Goal: Check status: Check status

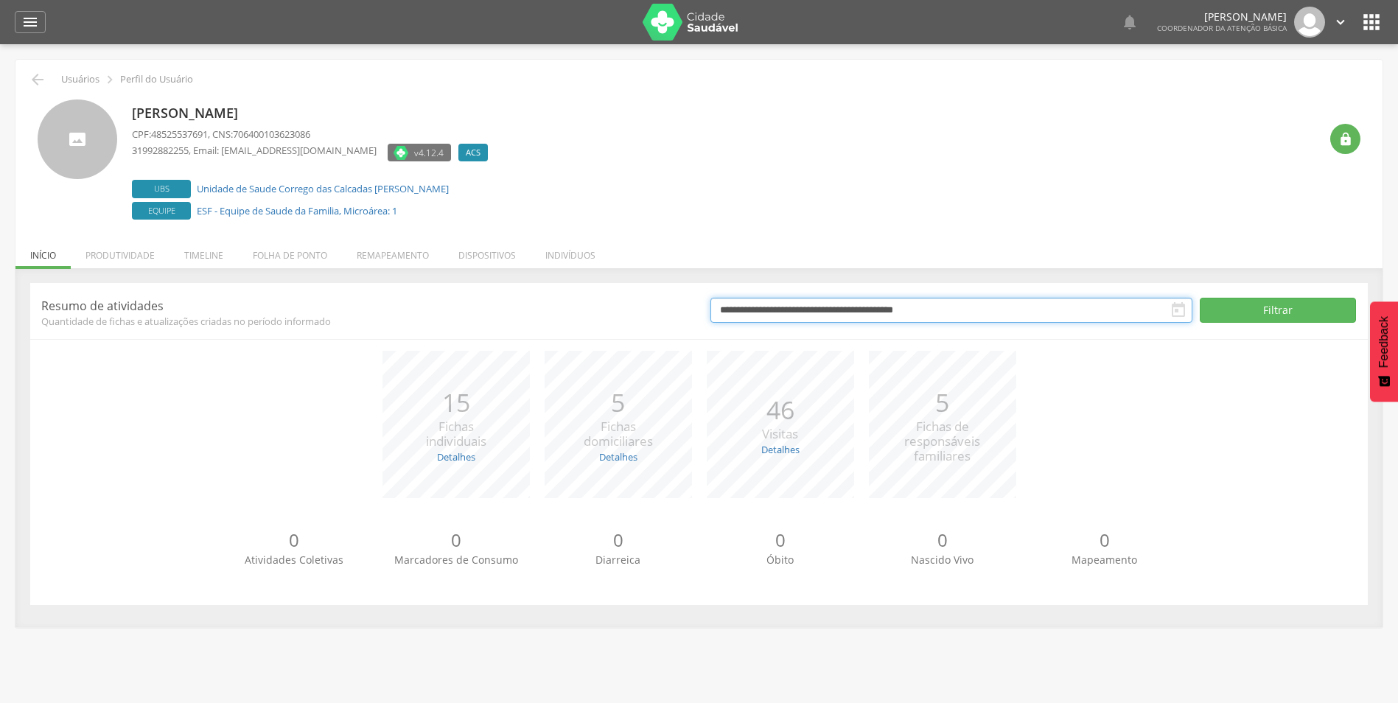
click at [996, 311] on input "**********" at bounding box center [952, 310] width 483 height 25
click at [721, 334] on icon at bounding box center [723, 339] width 10 height 10
select select "*"
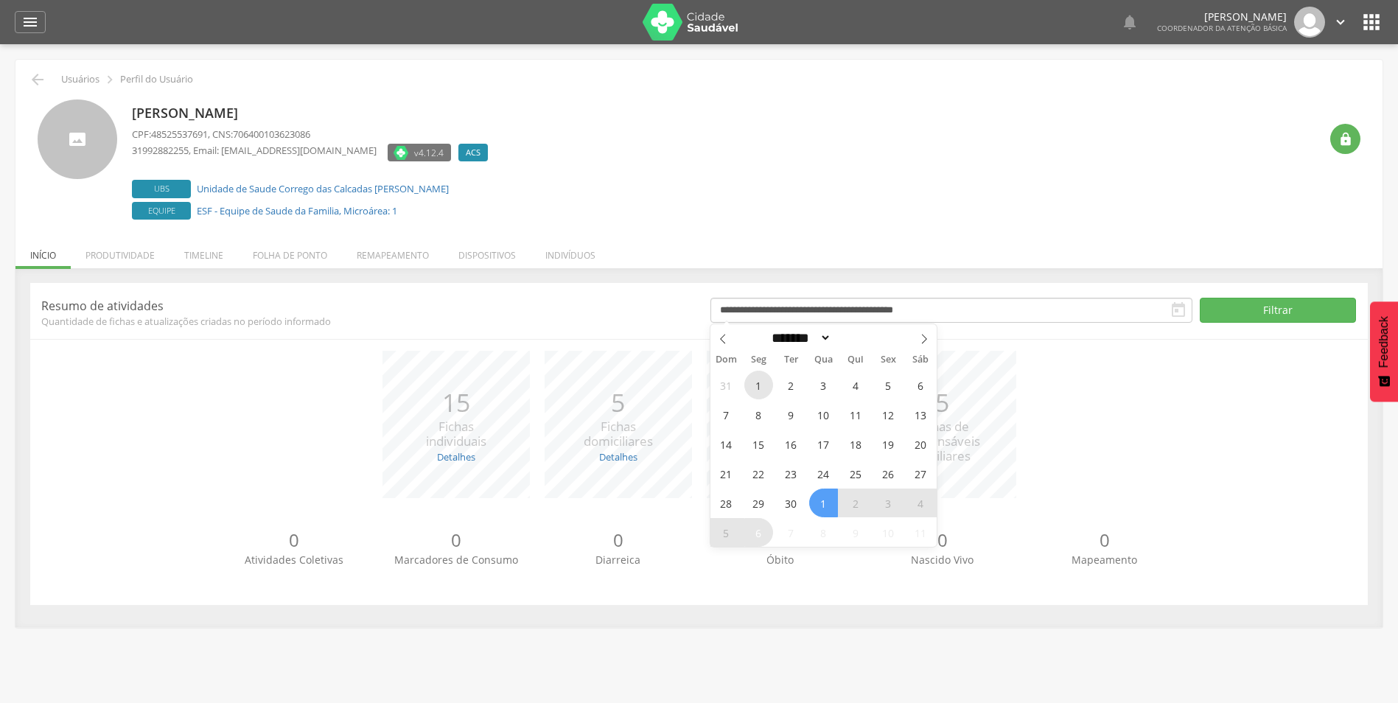
click at [761, 389] on span "1" at bounding box center [759, 385] width 29 height 29
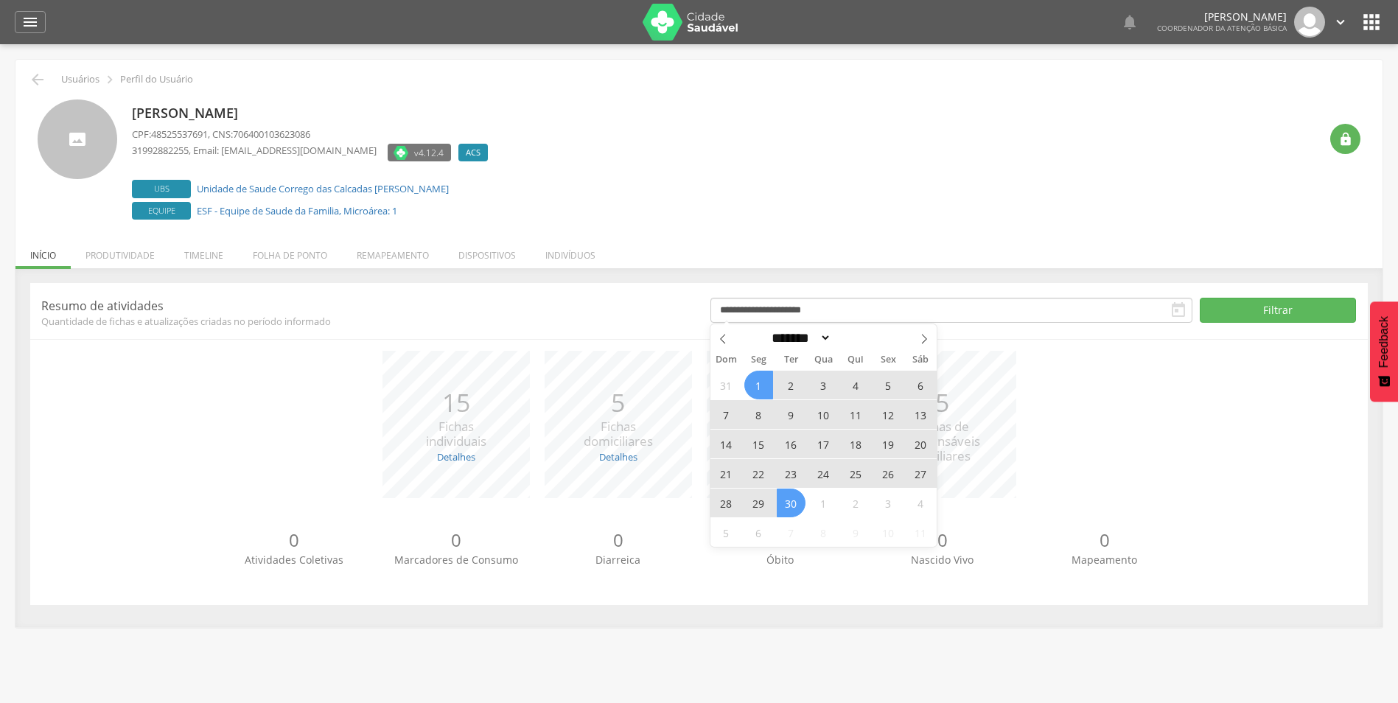
click at [790, 509] on span "30" at bounding box center [791, 503] width 29 height 29
type input "**********"
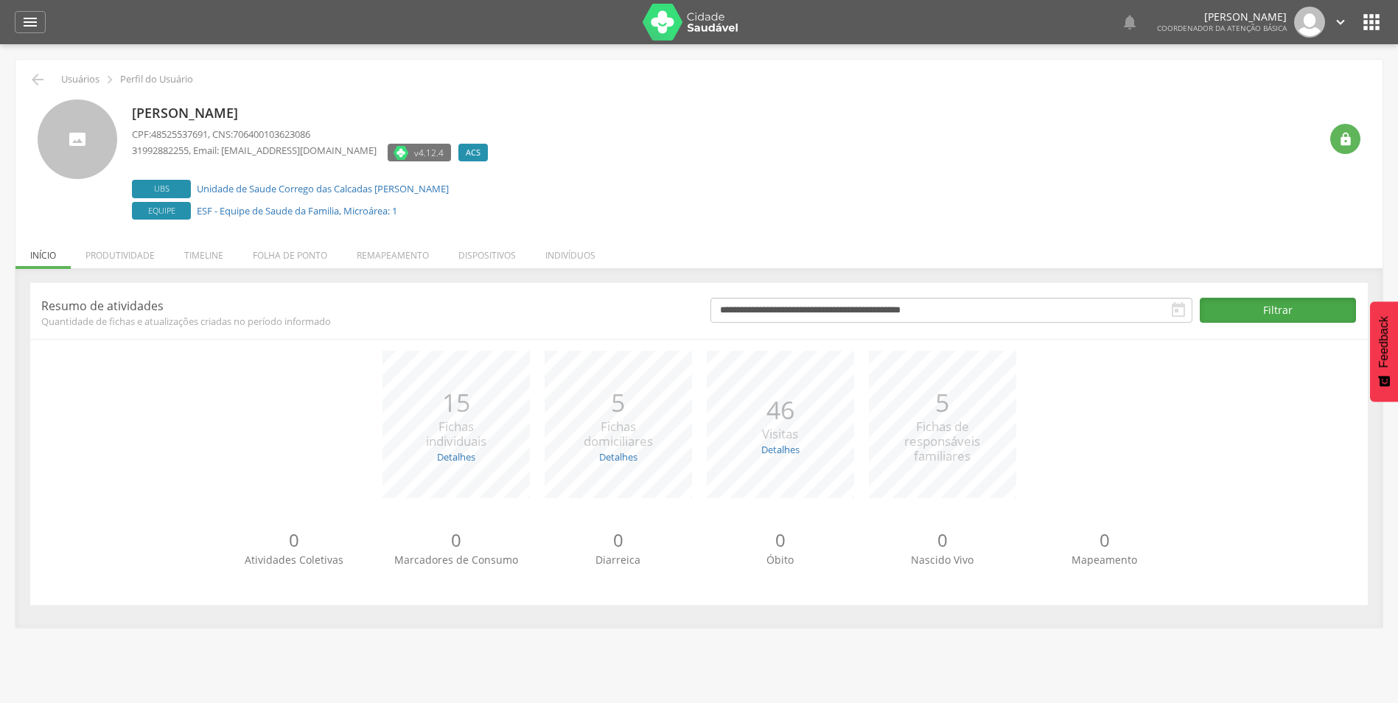
click at [1269, 304] on button "Filtrar" at bounding box center [1278, 310] width 156 height 25
click at [739, 387] on div "*** 383 Visitas Detalhes Realizadas: 383 Recusadas: 0 Ausentes: 0" at bounding box center [781, 424] width 162 height 147
click at [458, 451] on link "Detalhes" at bounding box center [456, 456] width 38 height 13
click at [628, 454] on link "Detalhes" at bounding box center [618, 456] width 38 height 13
click at [768, 452] on link "Detalhes" at bounding box center [781, 449] width 38 height 13
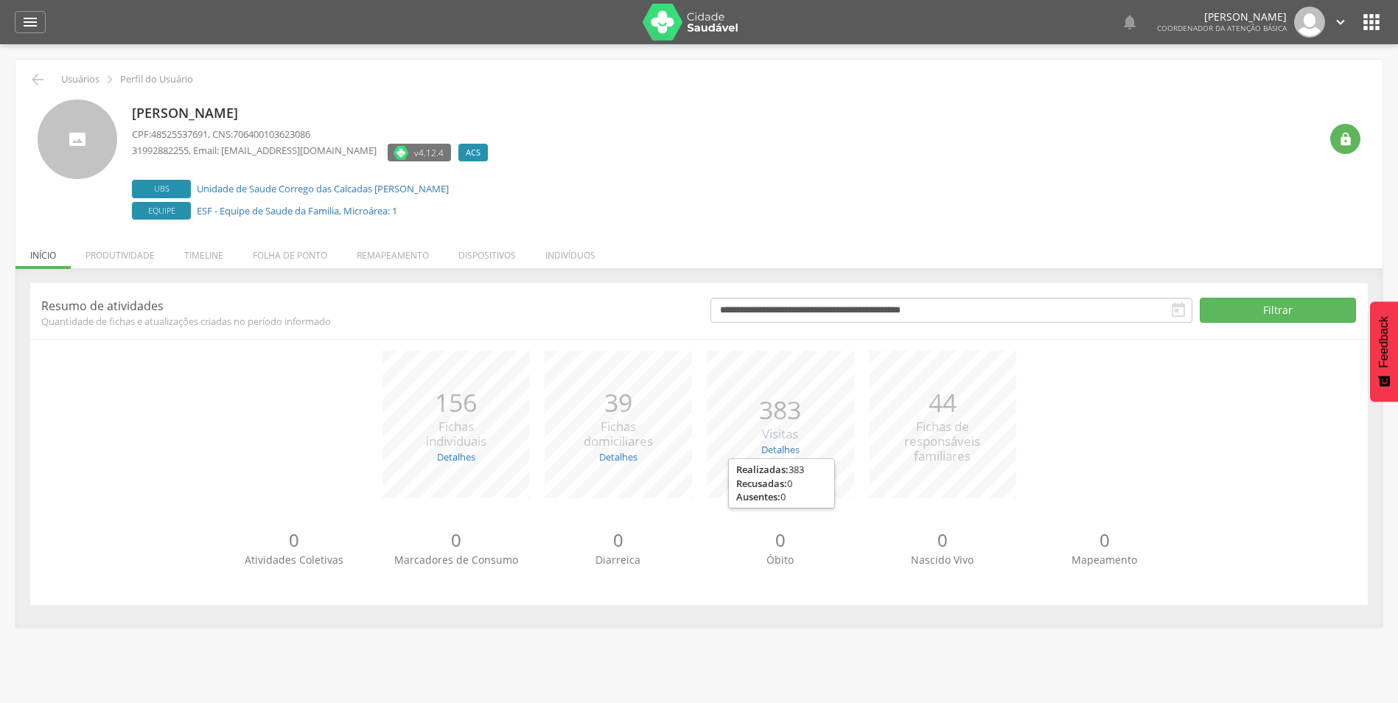
click at [591, 405] on p "39" at bounding box center [618, 403] width 69 height 36
click at [400, 254] on li "Remapeamento" at bounding box center [393, 251] width 102 height 35
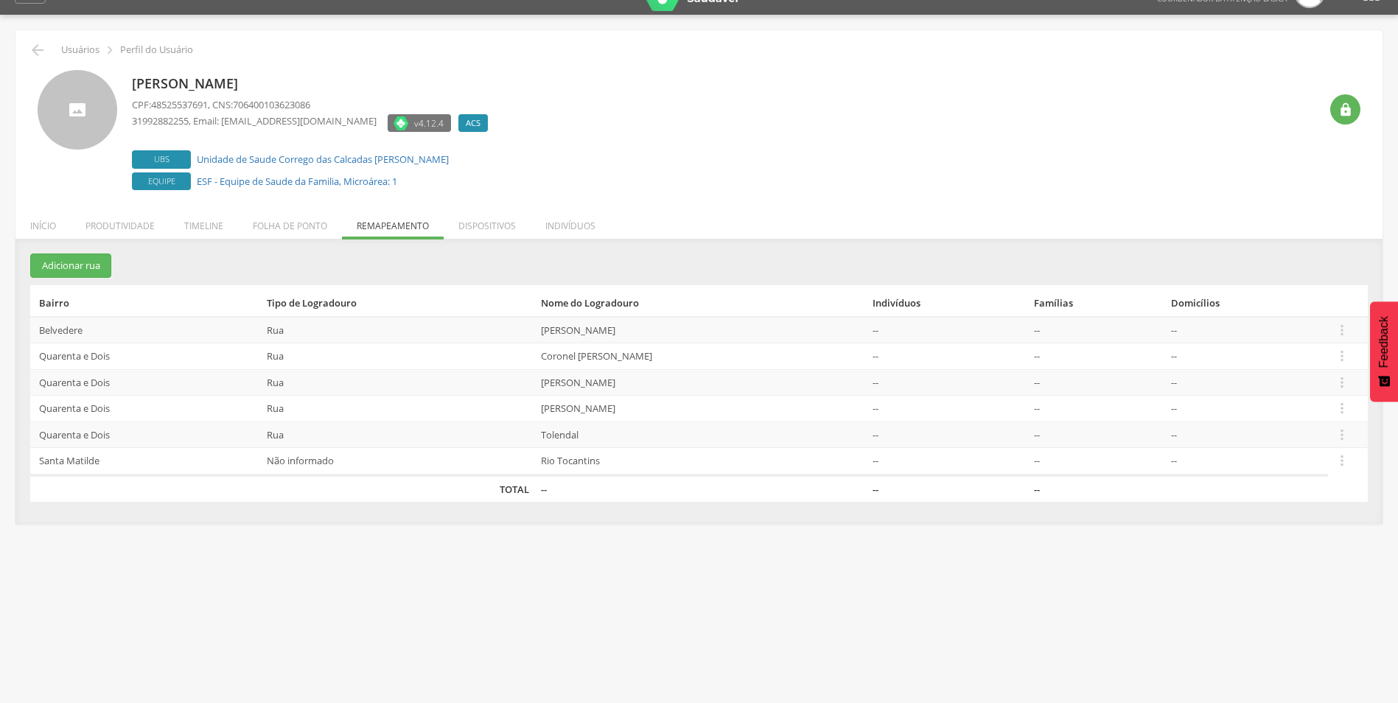
scroll to position [44, 0]
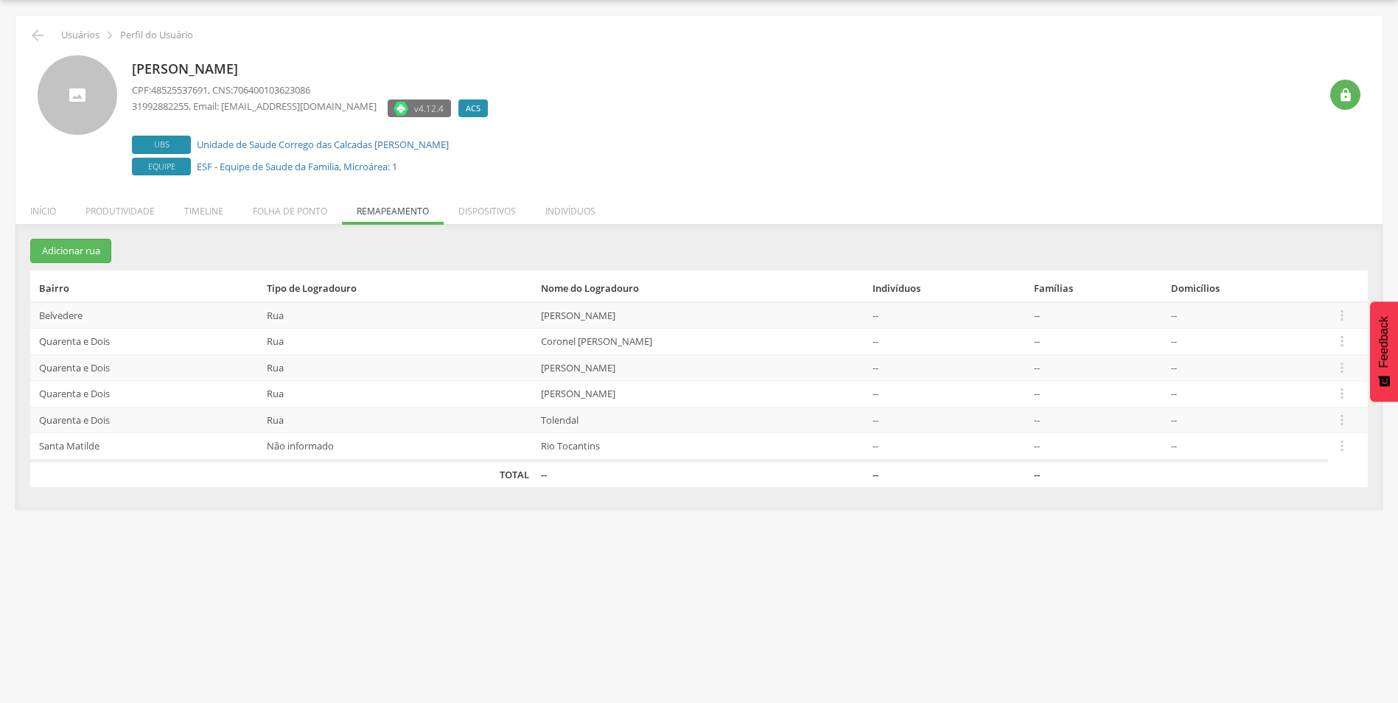
drag, startPoint x: 557, startPoint y: 316, endPoint x: 670, endPoint y: 320, distance: 112.9
click at [670, 320] on td "Manoel Alves Branco" at bounding box center [701, 315] width 332 height 27
drag, startPoint x: 547, startPoint y: 338, endPoint x: 638, endPoint y: 334, distance: 91.5
click at [638, 334] on tr "Quarenta e Dois Rua Coronel Galvão -- -- --  Editar Alocar famílias Desalocar …" at bounding box center [699, 342] width 1338 height 27
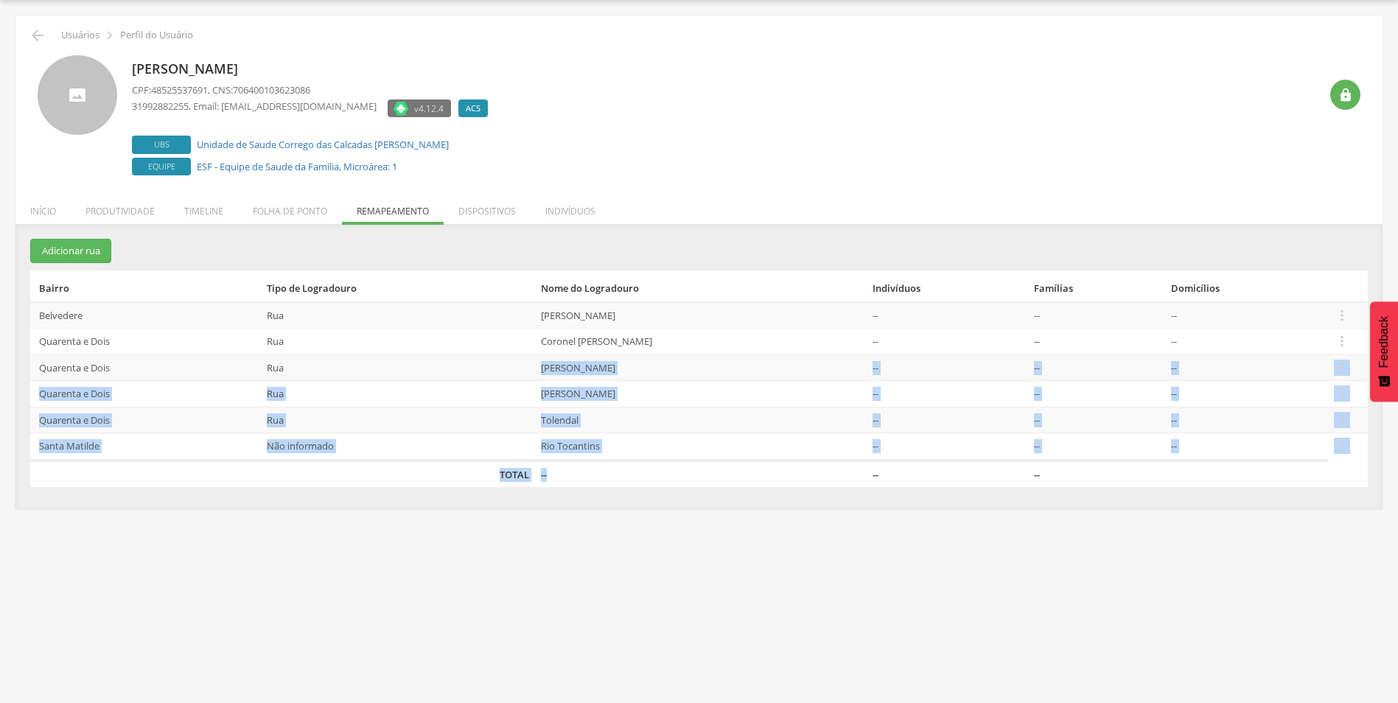
drag, startPoint x: 638, startPoint y: 334, endPoint x: 633, endPoint y: 461, distance: 127.6
click at [633, 461] on table "Bairro Tipo de Logradouro Nome do Logradouro Indivíduos Famílias Domicílios Bel…" at bounding box center [699, 379] width 1338 height 217
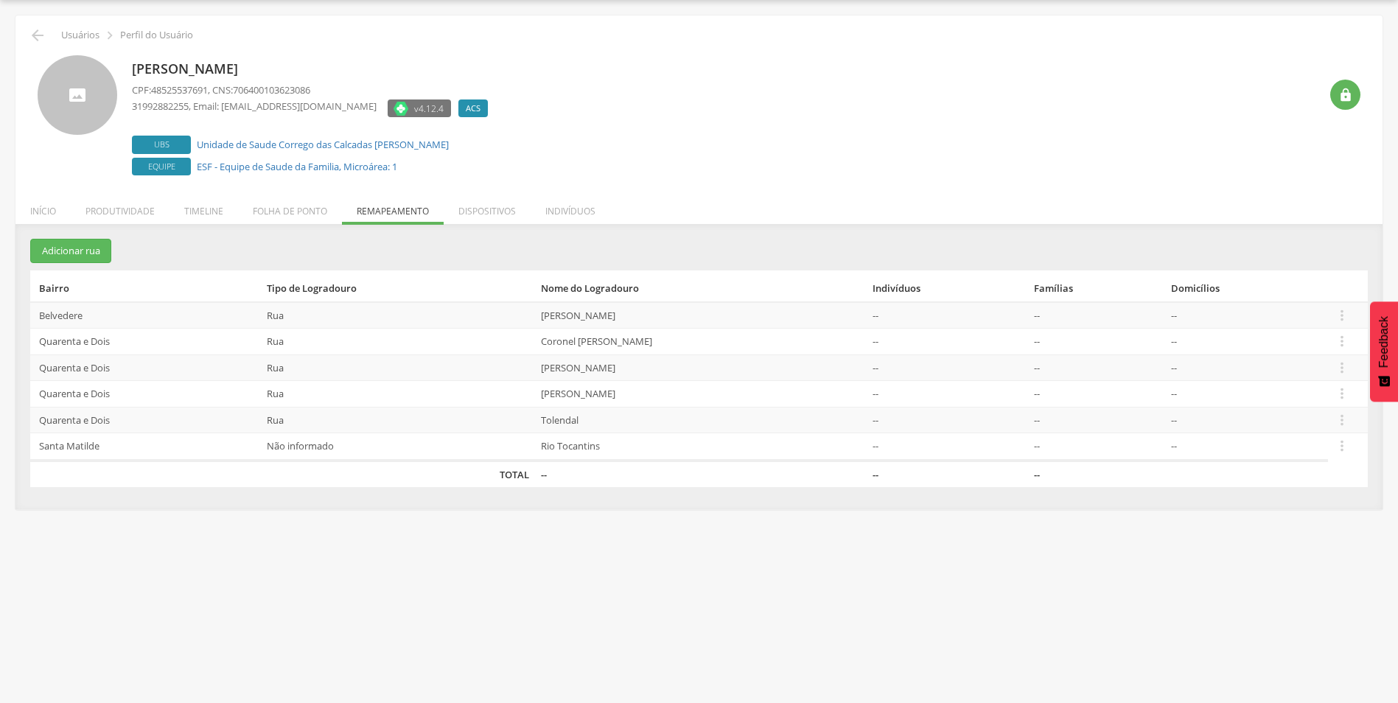
drag, startPoint x: 633, startPoint y: 461, endPoint x: 647, endPoint y: 514, distance: 54.0
click at [647, 514] on div " Supervisão  Distritos  Ubs Coordenador: - Santa Luzia / MG Intervalo de Tem…" at bounding box center [699, 351] width 1398 height 703
click at [573, 207] on li "Indivíduos" at bounding box center [571, 207] width 80 height 35
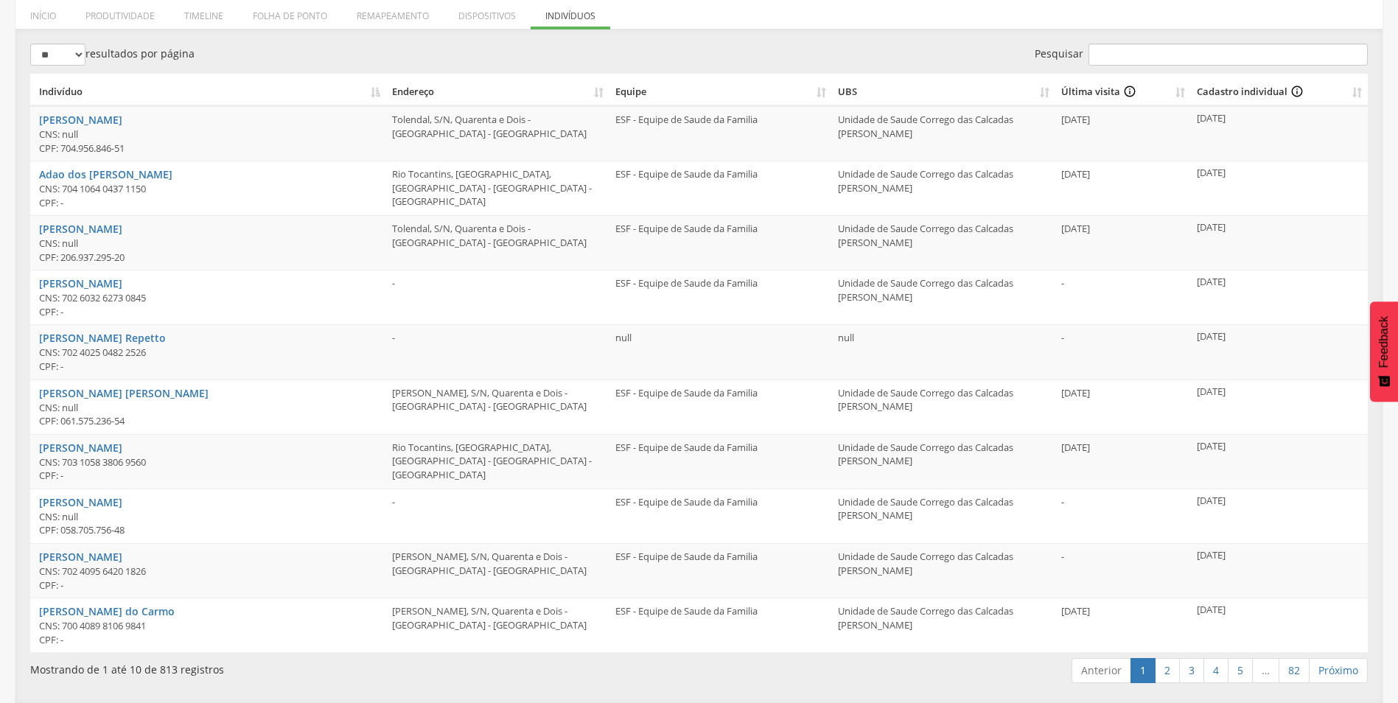
scroll to position [240, 0]
drag, startPoint x: 158, startPoint y: 668, endPoint x: 176, endPoint y: 666, distance: 18.6
click at [176, 666] on div "Mostrando de 1 até 10 de 813 registros" at bounding box center [302, 666] width 545 height 21
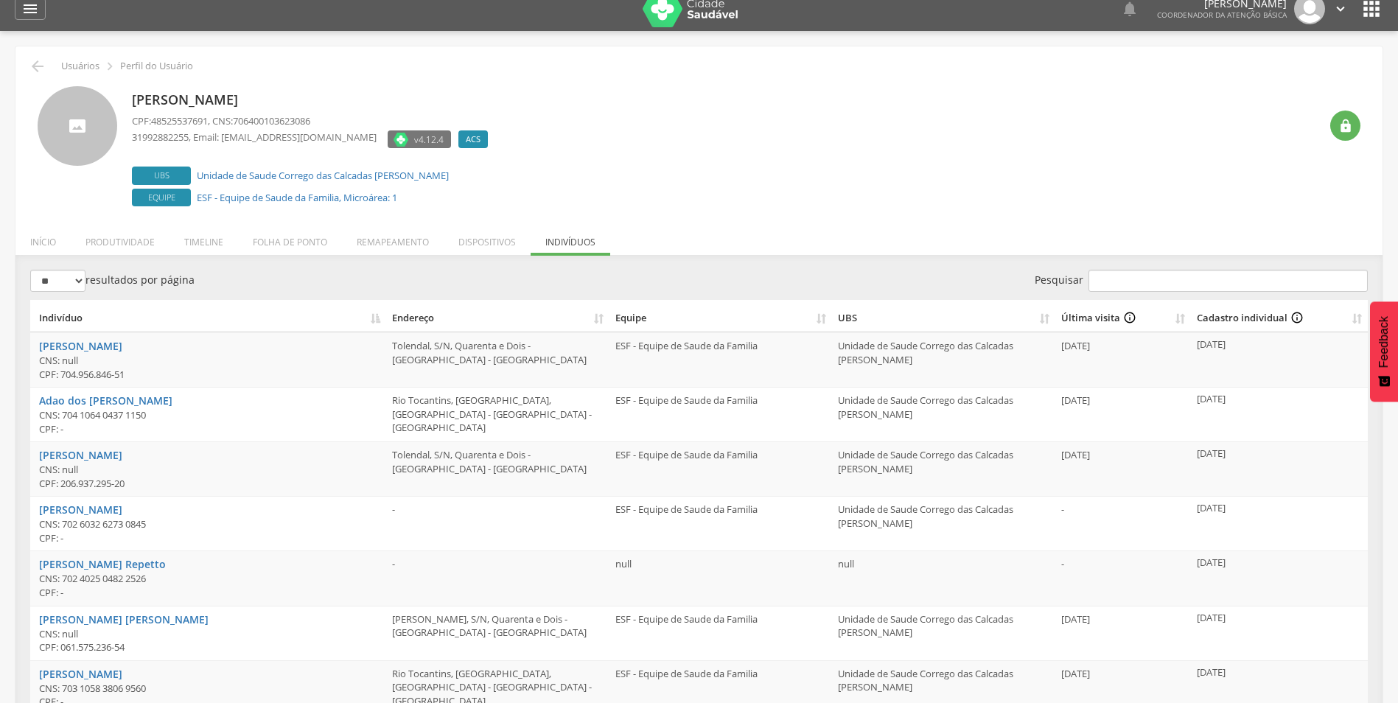
scroll to position [0, 0]
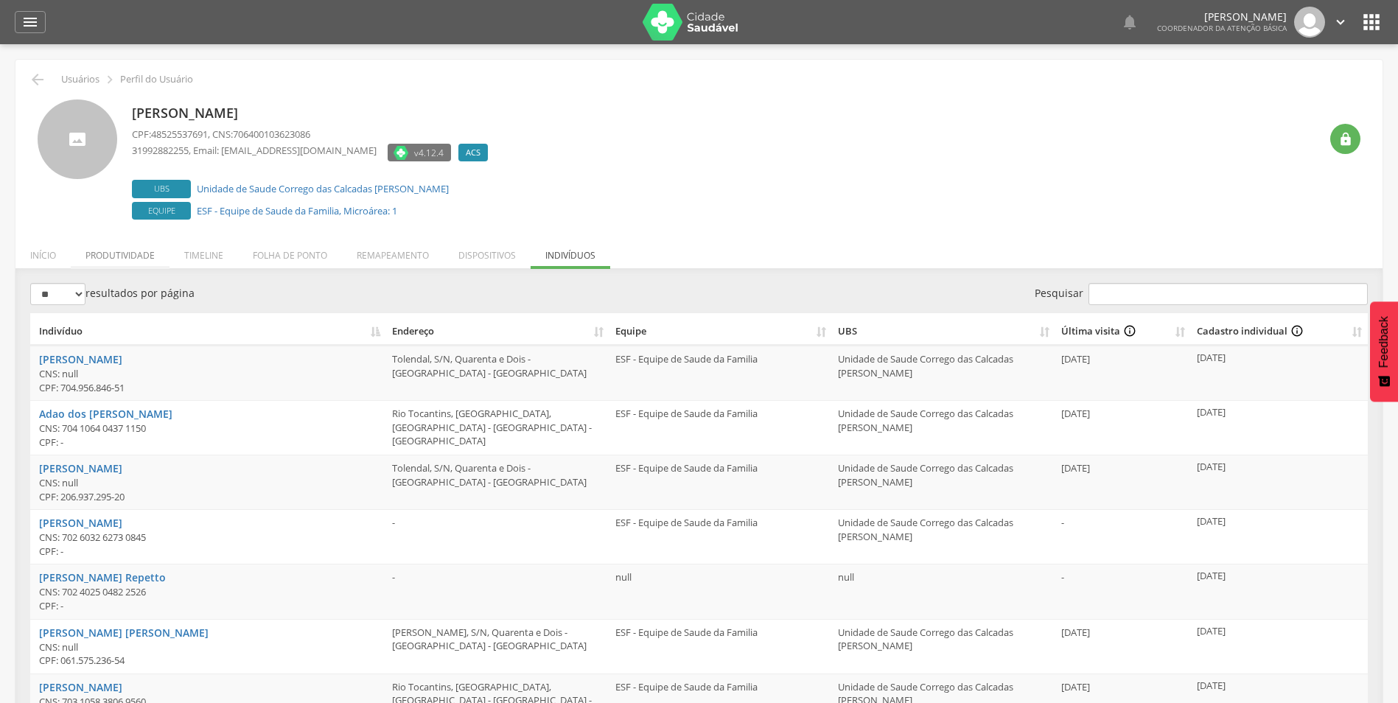
click at [119, 248] on li "Produtividade" at bounding box center [120, 251] width 99 height 35
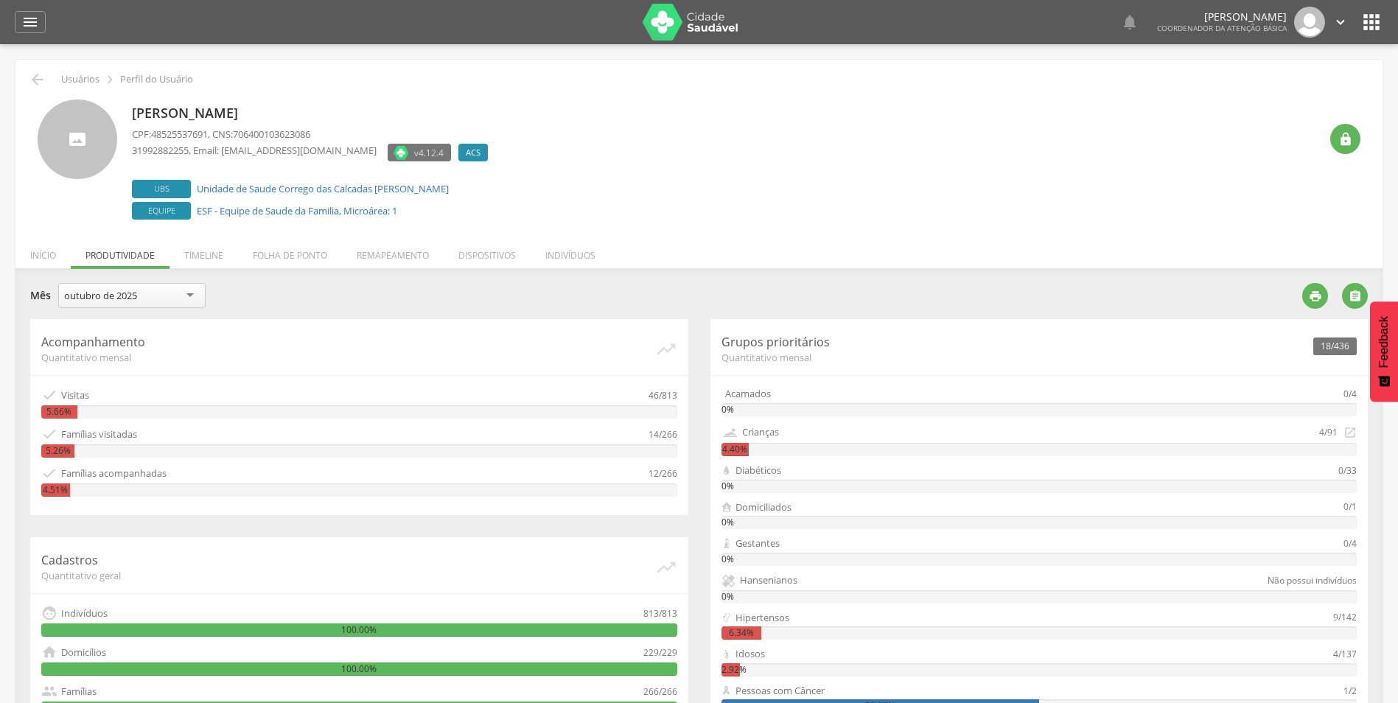
click at [173, 293] on div "outubro de 2025" at bounding box center [131, 295] width 147 height 25
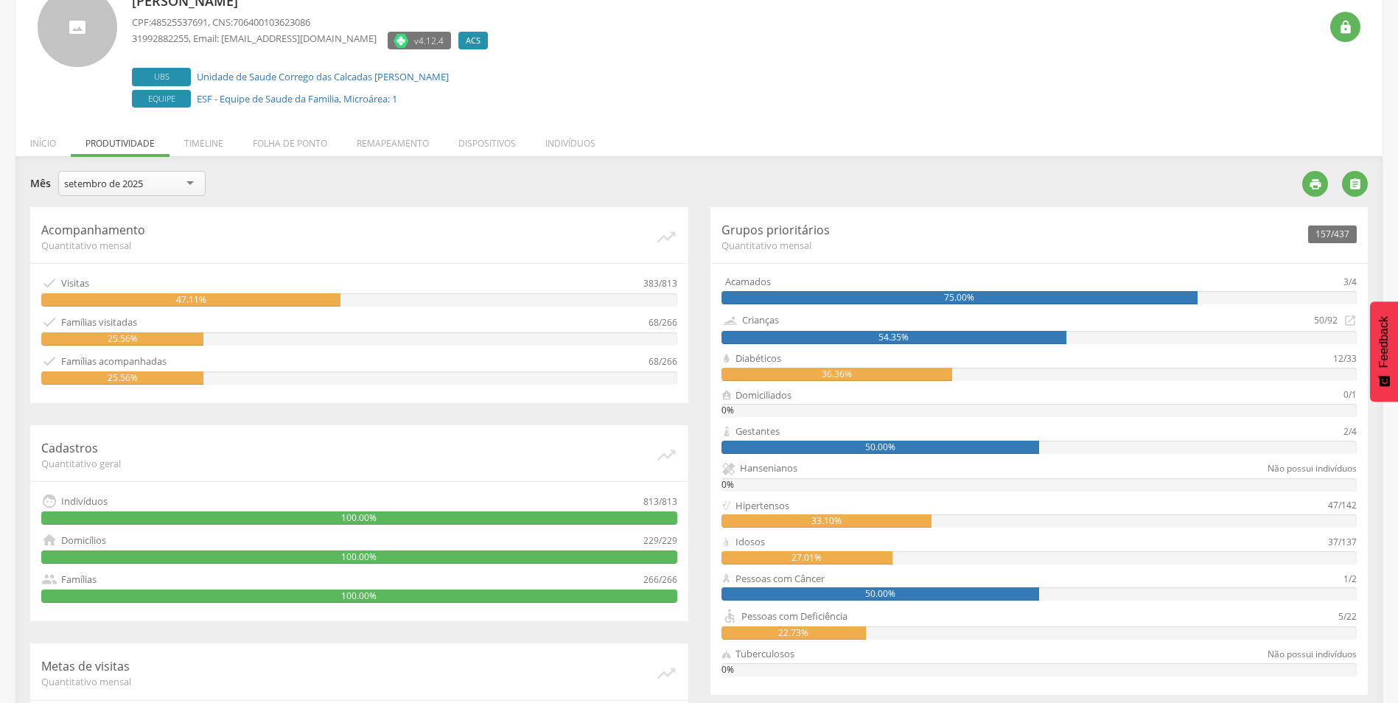
scroll to position [185, 0]
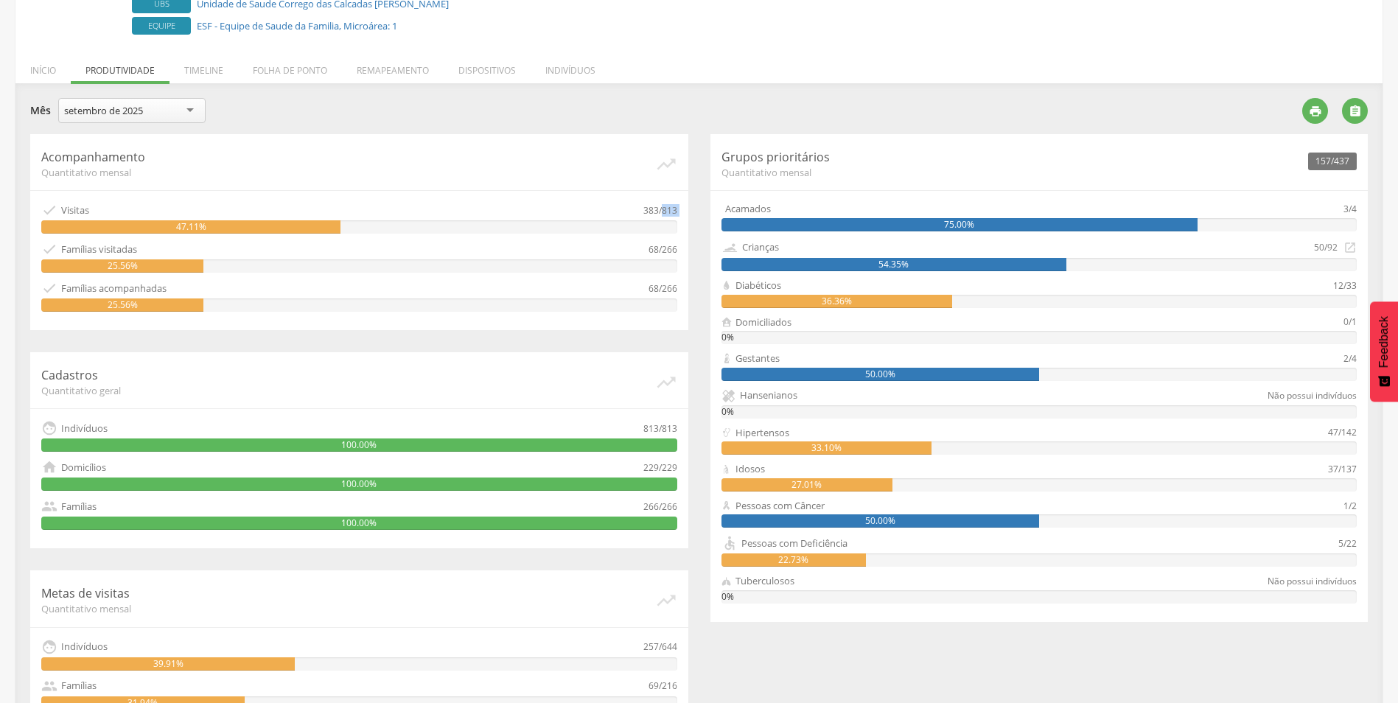
drag, startPoint x: 662, startPoint y: 212, endPoint x: 675, endPoint y: 219, distance: 14.5
click at [675, 219] on div " Visitas 383/813 47.11%" at bounding box center [359, 218] width 636 height 32
drag, startPoint x: 675, startPoint y: 219, endPoint x: 658, endPoint y: 215, distance: 16.6
click at [658, 215] on div "383/813" at bounding box center [661, 210] width 34 height 16
drag, startPoint x: 1351, startPoint y: 209, endPoint x: 1362, endPoint y: 206, distance: 11.4
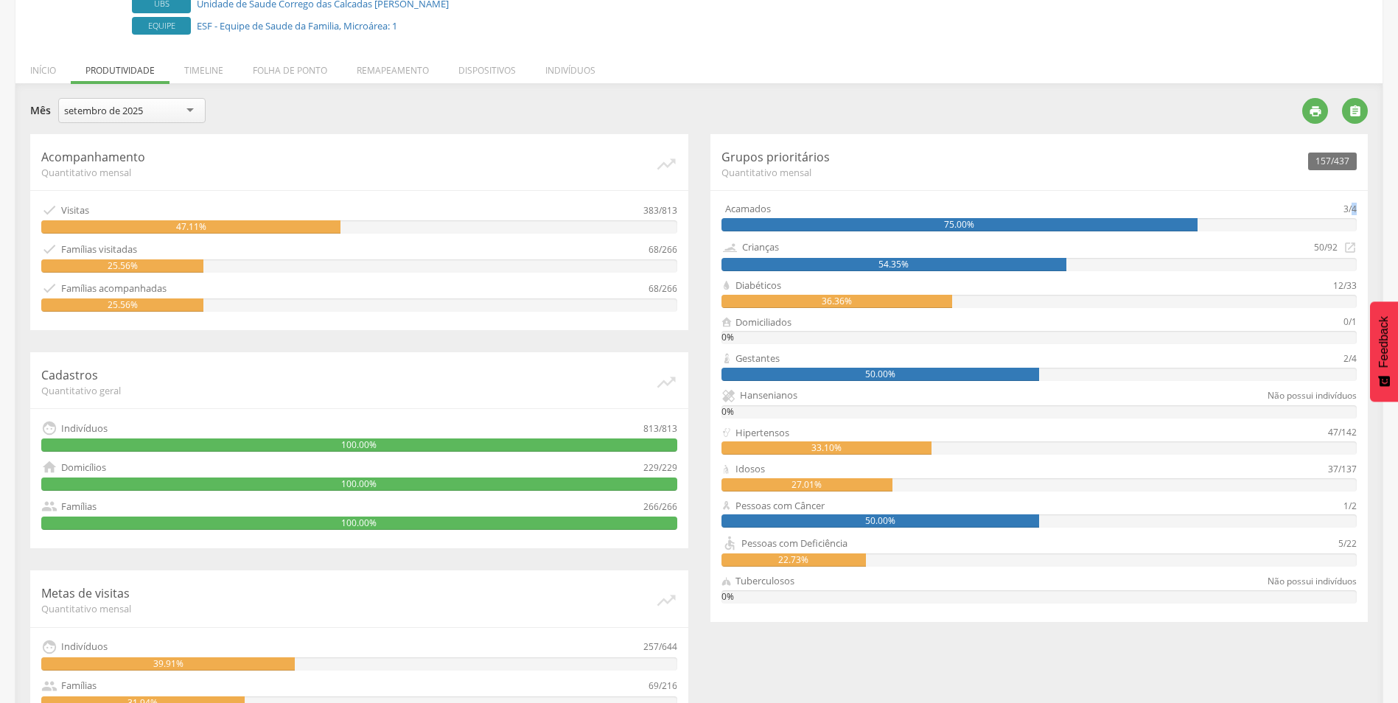
click at [1362, 206] on div "157/437 Grupos prioritários Quantitativo mensal Acamados 3/4 75.00% Crianças 50…" at bounding box center [1040, 378] width 658 height 488
click at [1286, 198] on div "157/437 Grupos prioritários Quantitativo mensal Acamados 3/4 75.00% Crianças 50…" at bounding box center [1040, 378] width 658 height 488
drag, startPoint x: 725, startPoint y: 203, endPoint x: 759, endPoint y: 226, distance: 41.9
click at [759, 226] on div "Acamados 3/4 75.00%" at bounding box center [1040, 216] width 636 height 29
drag, startPoint x: 759, startPoint y: 226, endPoint x: 872, endPoint y: 191, distance: 118.2
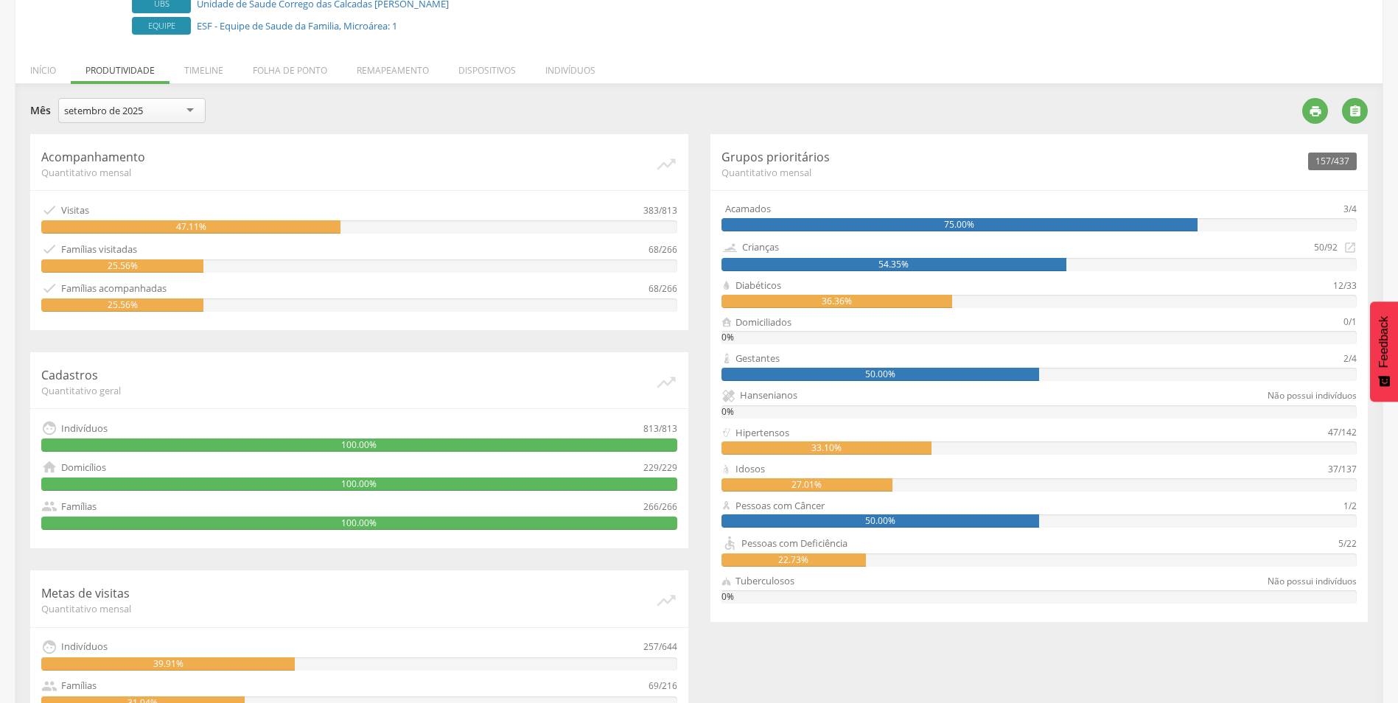
click at [872, 191] on hr at bounding box center [1040, 190] width 658 height 1
click at [1071, 229] on div "75.00%" at bounding box center [960, 224] width 477 height 13
click at [1073, 222] on div "75.00%" at bounding box center [960, 224] width 477 height 13
click at [875, 206] on div "Acamados" at bounding box center [1033, 209] width 623 height 14
click at [757, 203] on div "Acamados" at bounding box center [748, 209] width 46 height 14
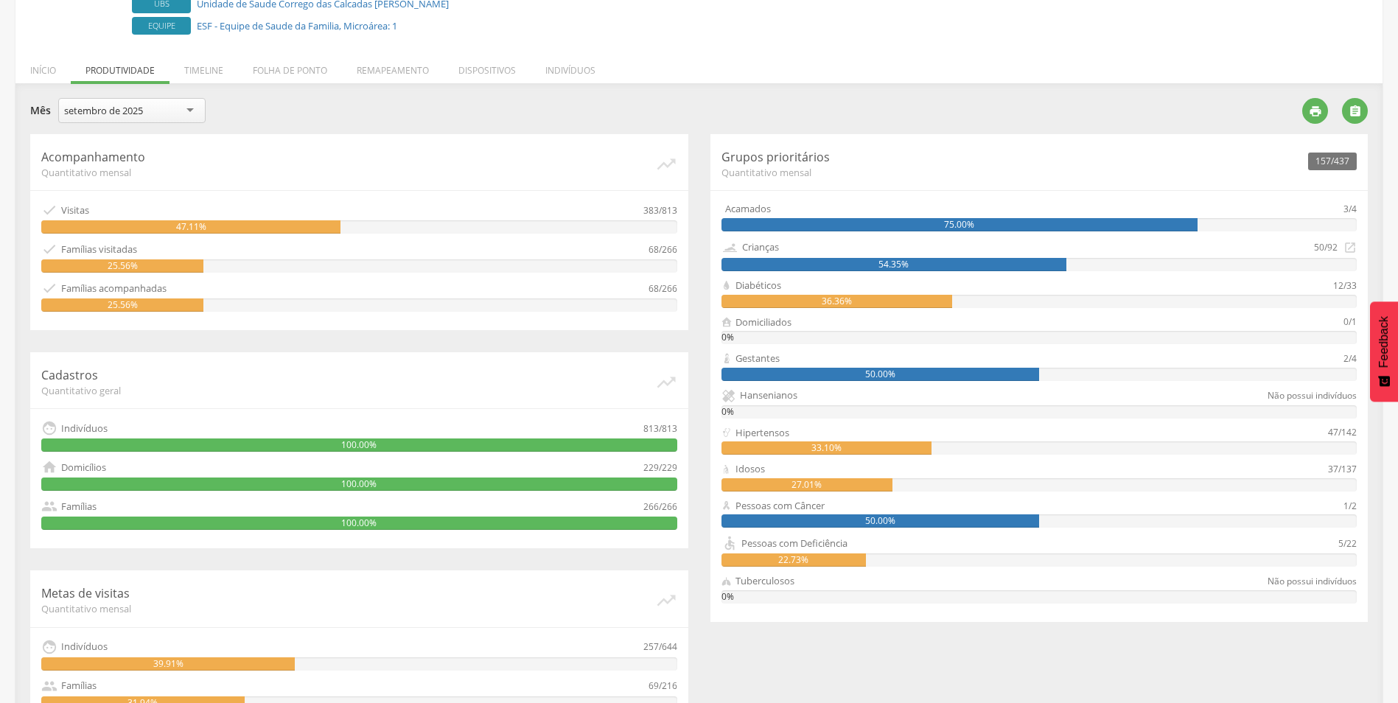
click at [1350, 209] on div "3/4" at bounding box center [1350, 209] width 13 height 14
drag, startPoint x: 1350, startPoint y: 209, endPoint x: 1331, endPoint y: 207, distance: 18.5
click at [1331, 207] on div "Acamados" at bounding box center [1033, 209] width 623 height 14
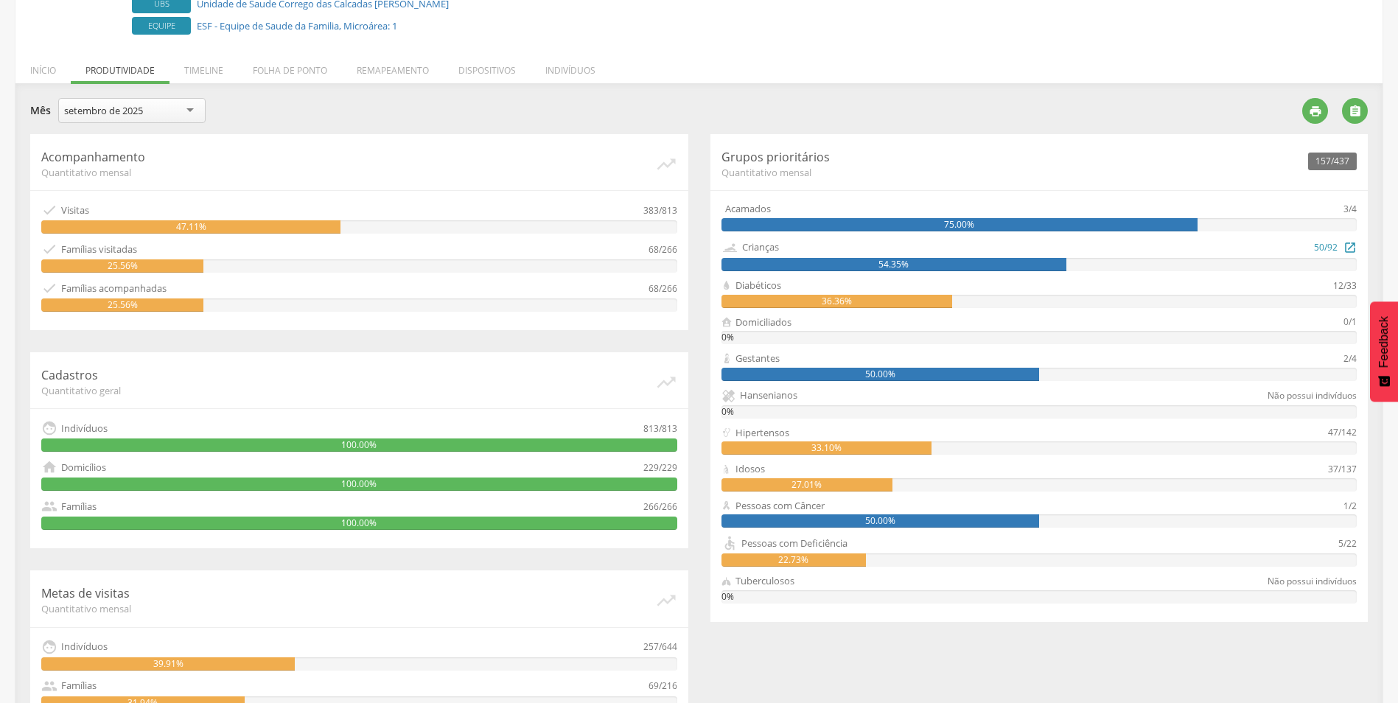
click at [1348, 248] on icon "" at bounding box center [1350, 247] width 13 height 16
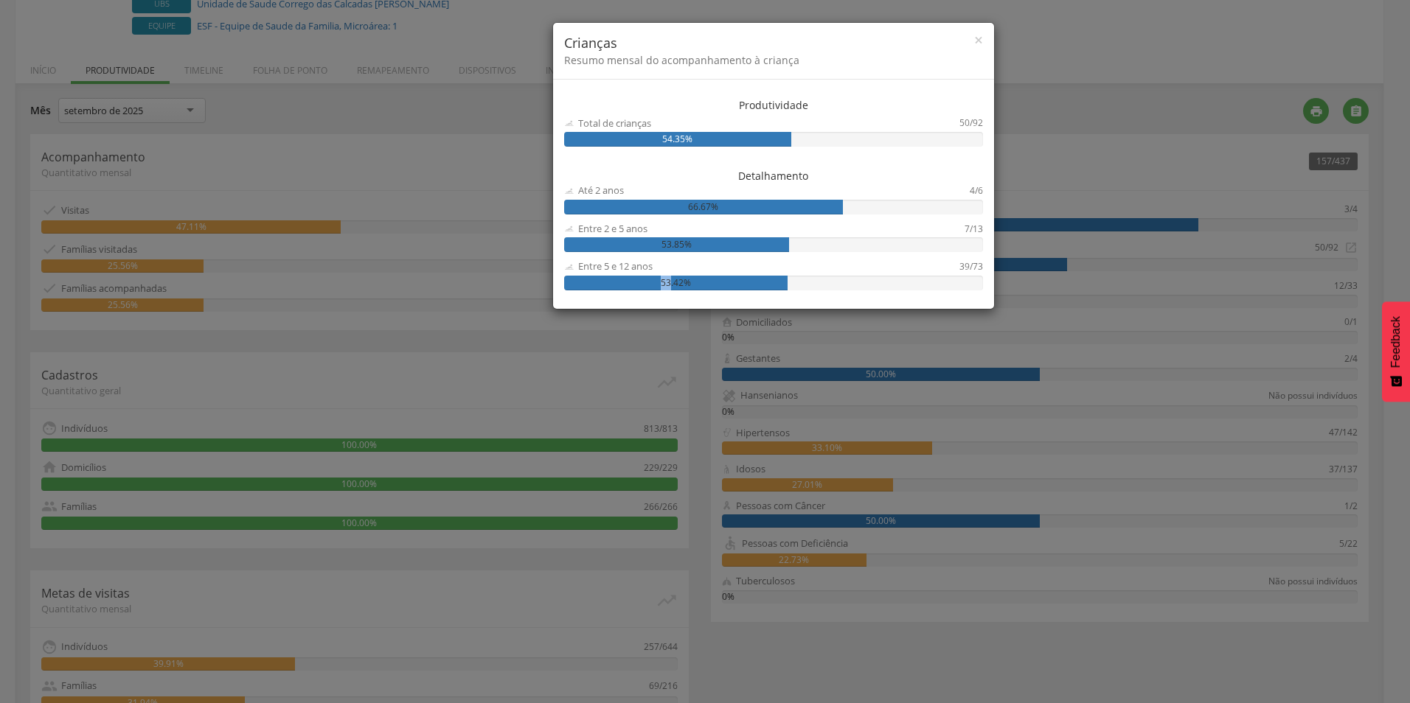
drag, startPoint x: 672, startPoint y: 280, endPoint x: 830, endPoint y: 288, distance: 158.7
click at [830, 288] on div "53.42%" at bounding box center [773, 283] width 419 height 15
drag, startPoint x: 830, startPoint y: 288, endPoint x: 714, endPoint y: 229, distance: 129.9
click at [714, 229] on div "Entre 2 e 5 anos" at bounding box center [764, 229] width 400 height 14
drag, startPoint x: 972, startPoint y: 124, endPoint x: 991, endPoint y: 119, distance: 19.8
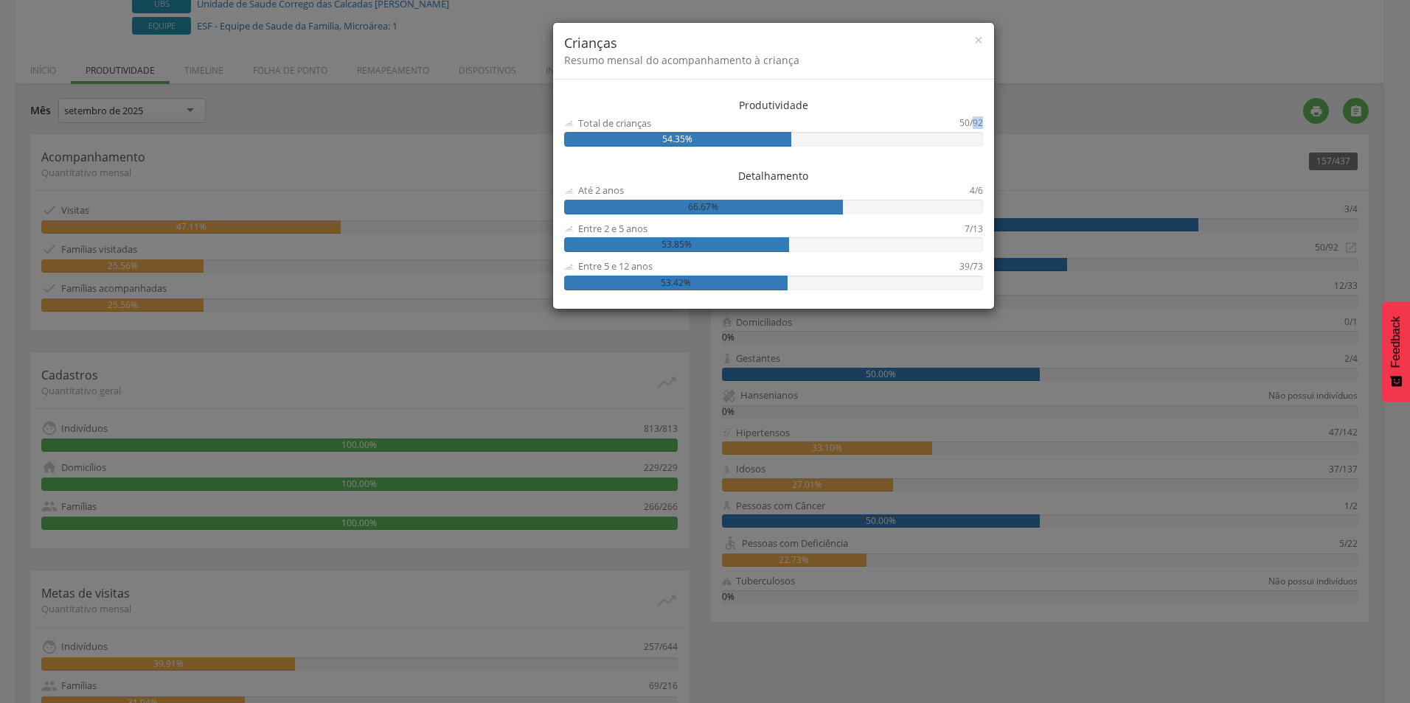
click at [991, 119] on div "Produtividade Total de crianças 50/92 54.35% Detalhamento Até 2 anos 4/6 66.67%…" at bounding box center [773, 198] width 441 height 222
drag, startPoint x: 991, startPoint y: 119, endPoint x: 979, endPoint y: 31, distance: 88.5
click at [979, 31] on span "×" at bounding box center [978, 39] width 9 height 21
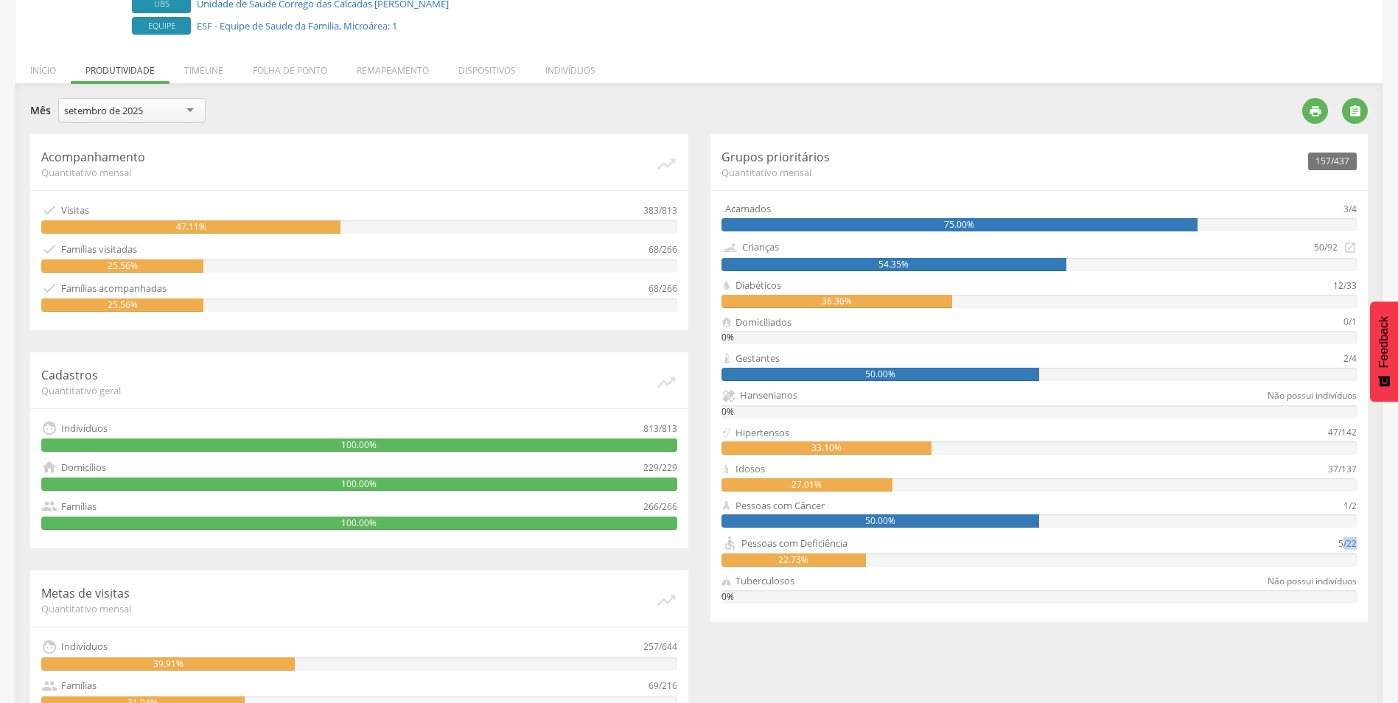
drag, startPoint x: 1344, startPoint y: 545, endPoint x: 1363, endPoint y: 548, distance: 19.5
click at [1363, 548] on div "157/437 Grupos prioritários Quantitativo mensal Acamados 3/4 75.00% Crianças 50…" at bounding box center [1040, 378] width 658 height 488
drag, startPoint x: 1363, startPoint y: 548, endPoint x: 1360, endPoint y: 556, distance: 7.9
click at [1360, 556] on div "157/437 Grupos prioritários Quantitativo mensal Acamados 3/4 75.00% Crianças 50…" at bounding box center [1040, 378] width 658 height 488
drag, startPoint x: 1346, startPoint y: 543, endPoint x: 1362, endPoint y: 544, distance: 15.5
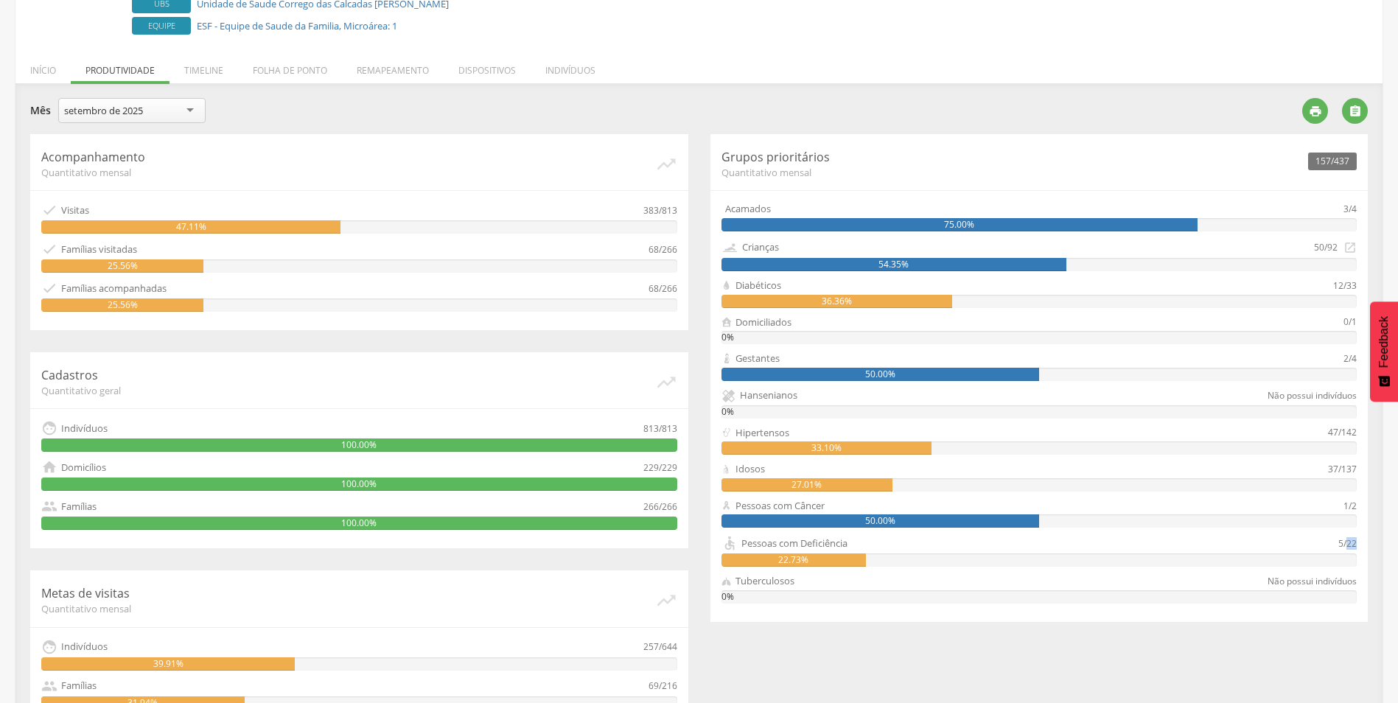
click at [1362, 544] on div "157/437 Grupos prioritários Quantitativo mensal Acamados 3/4 75.00% Crianças 50…" at bounding box center [1040, 378] width 658 height 488
click at [1319, 536] on div "accessible Pessoas com Deficiência" at bounding box center [1031, 543] width 618 height 16
drag, startPoint x: 51, startPoint y: 372, endPoint x: 128, endPoint y: 371, distance: 77.4
click at [128, 371] on p "Cadastros" at bounding box center [348, 375] width 614 height 17
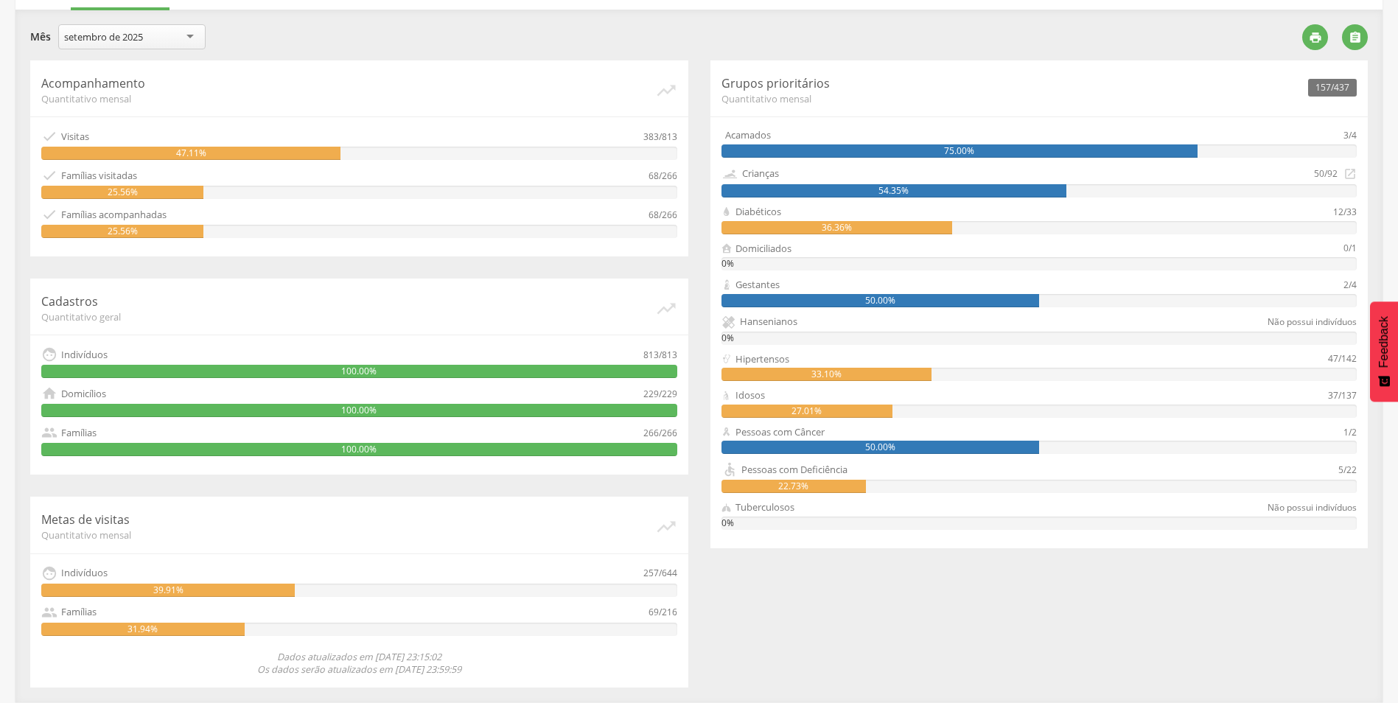
scroll to position [0, 0]
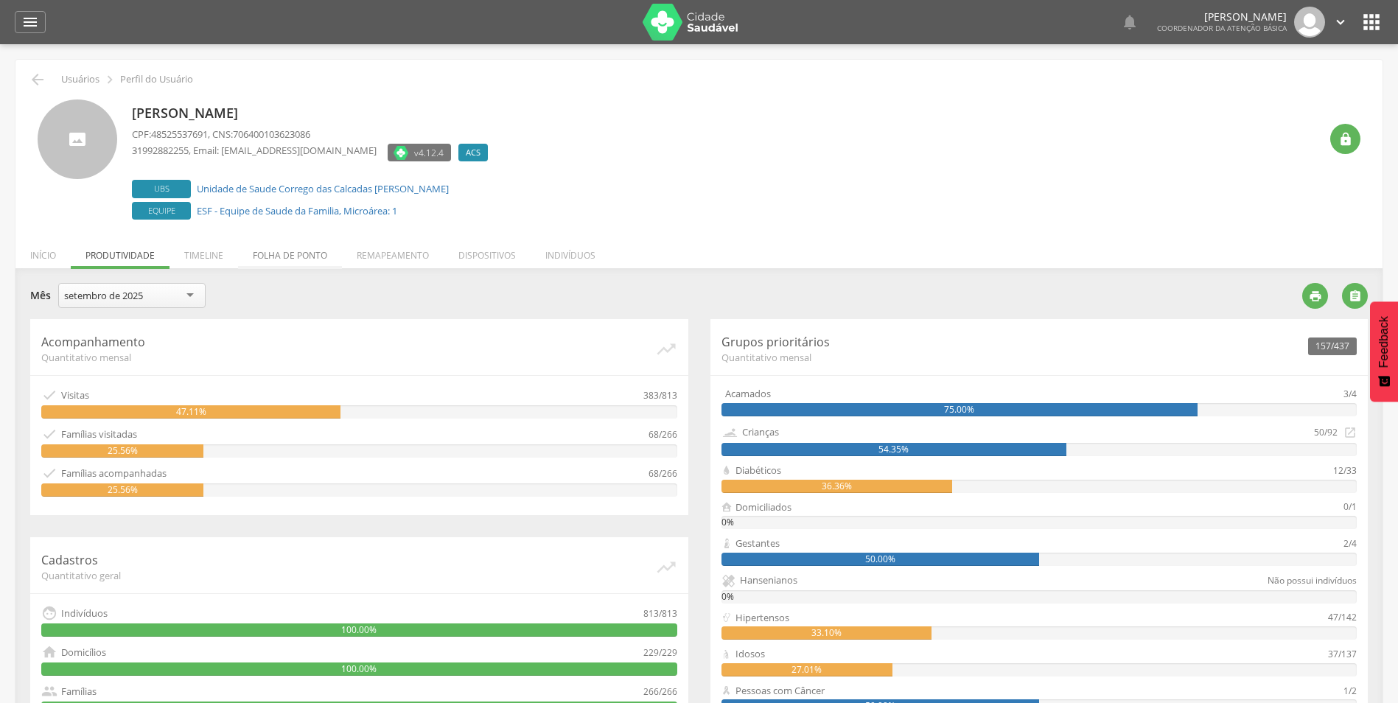
click at [283, 254] on li "Folha de ponto" at bounding box center [290, 251] width 104 height 35
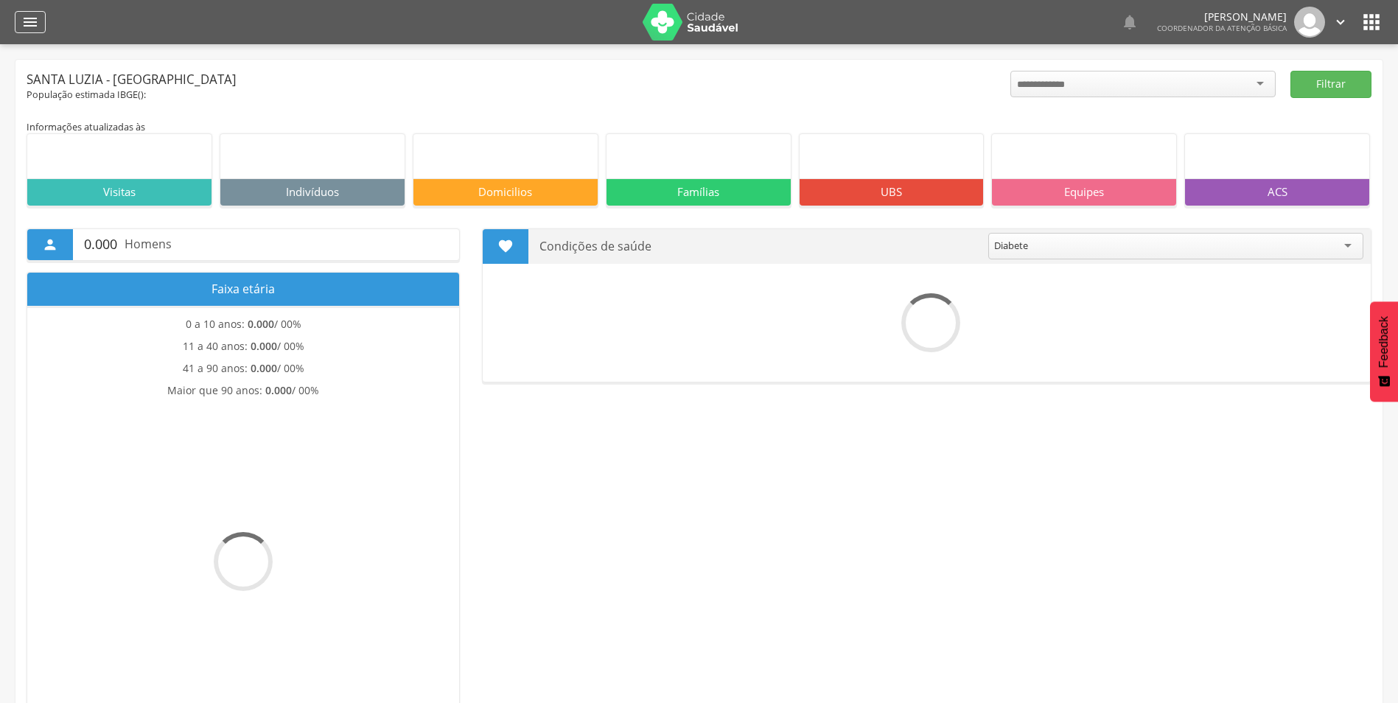
click at [26, 27] on icon "" at bounding box center [30, 22] width 18 height 18
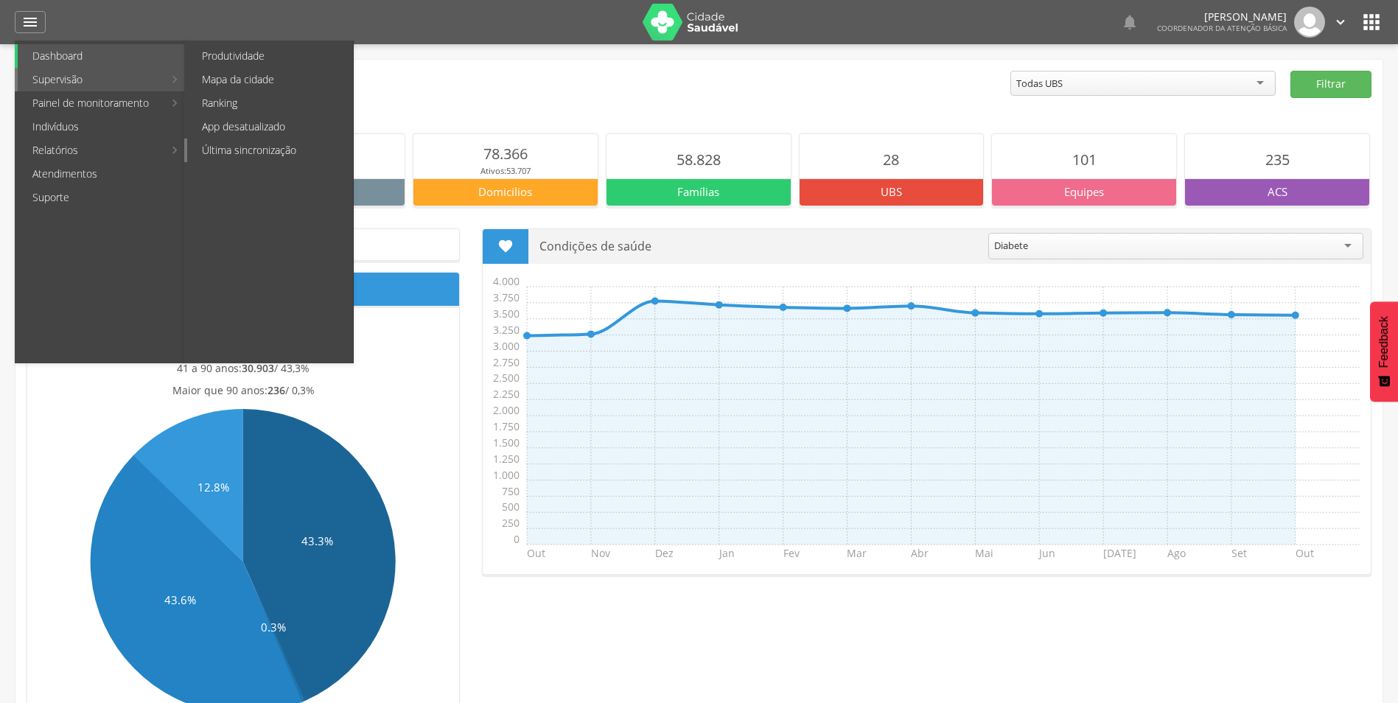
click at [252, 150] on link "Última sincronização" at bounding box center [270, 151] width 166 height 24
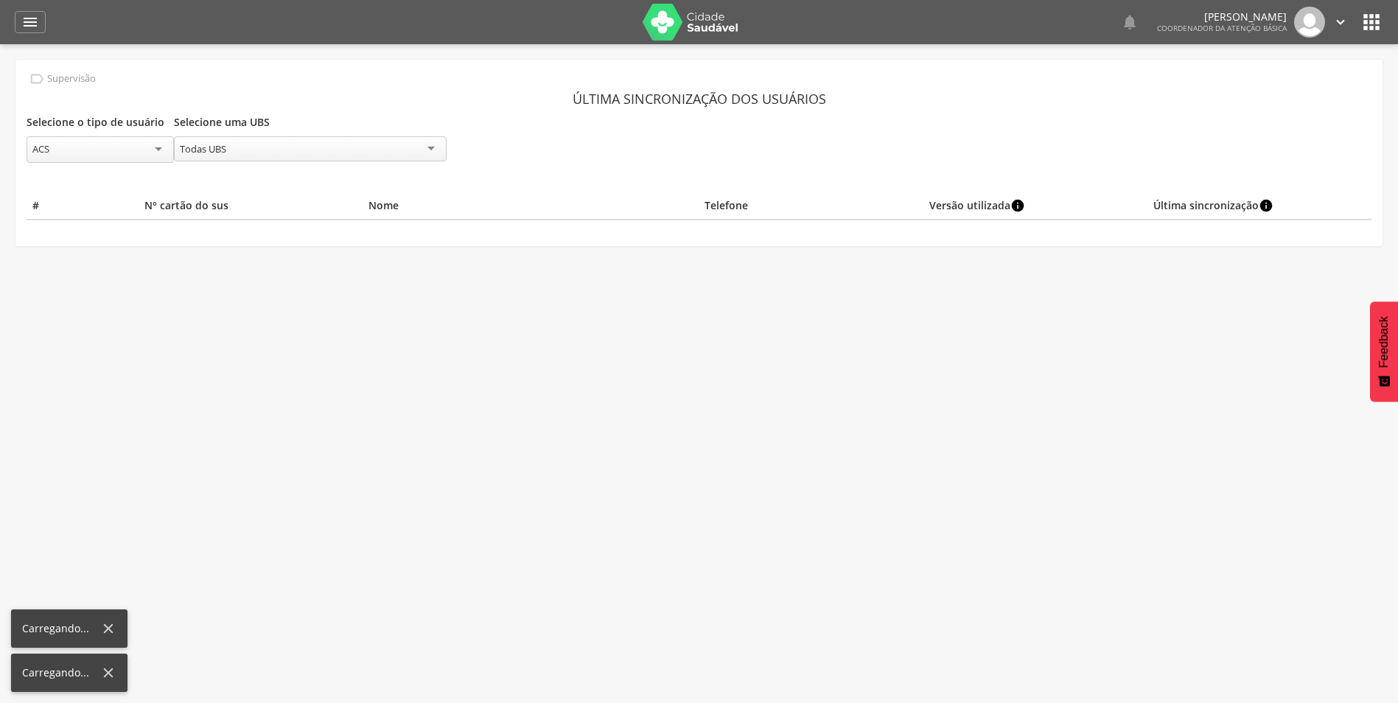
click at [303, 148] on div "Todas UBS" at bounding box center [310, 148] width 273 height 25
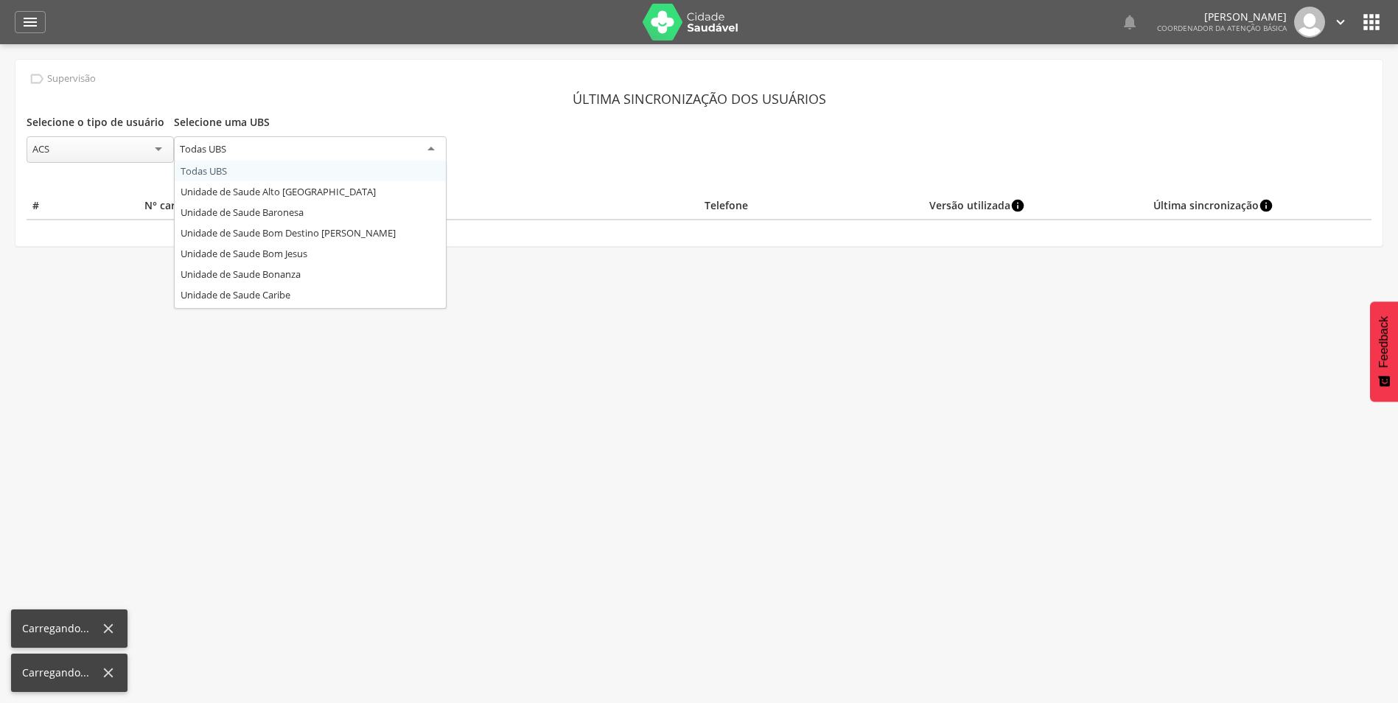
click at [133, 142] on div "ACS" at bounding box center [100, 149] width 147 height 27
click at [217, 139] on div "Todas UBS" at bounding box center [310, 149] width 273 height 27
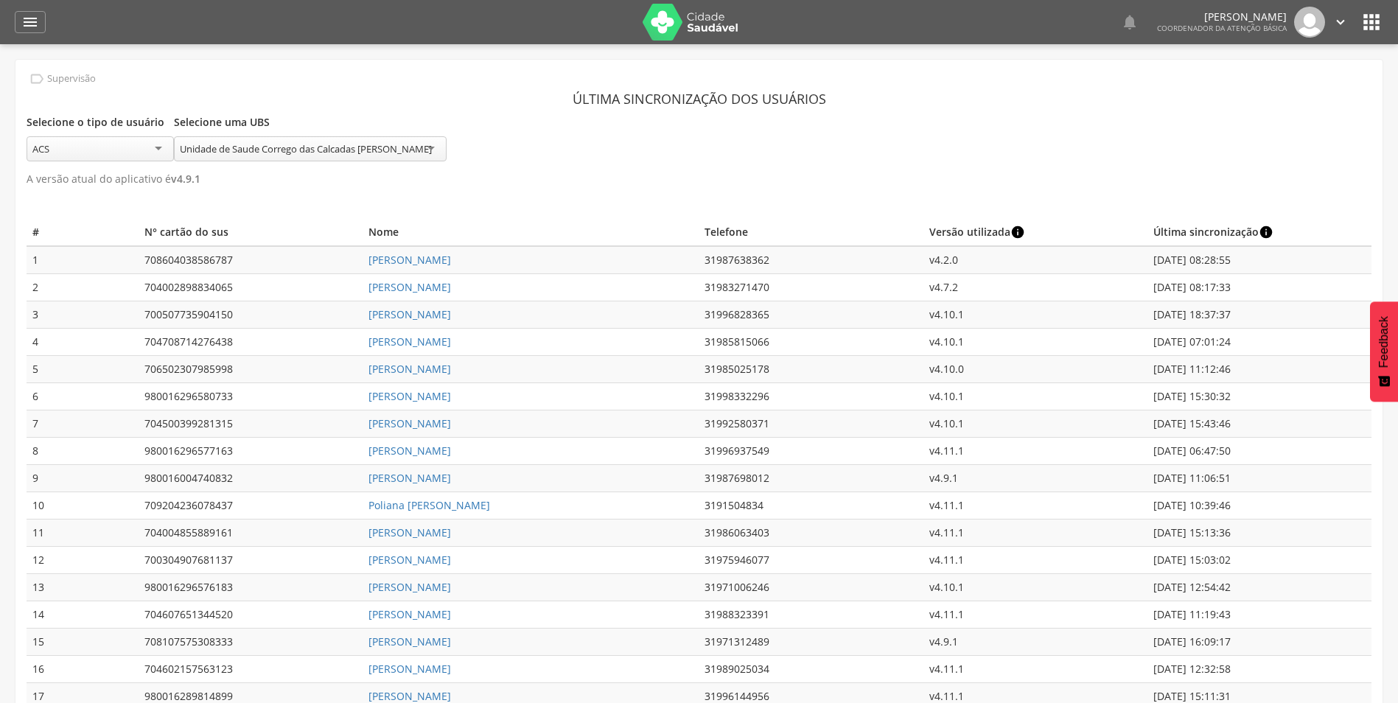
click at [406, 156] on div "Unidade de Saude Corrego das Calcadas [PERSON_NAME]" at bounding box center [306, 148] width 252 height 13
click at [222, 138] on div "Unidade de Saude Corrego das Calcadas [PERSON_NAME]" at bounding box center [310, 148] width 273 height 25
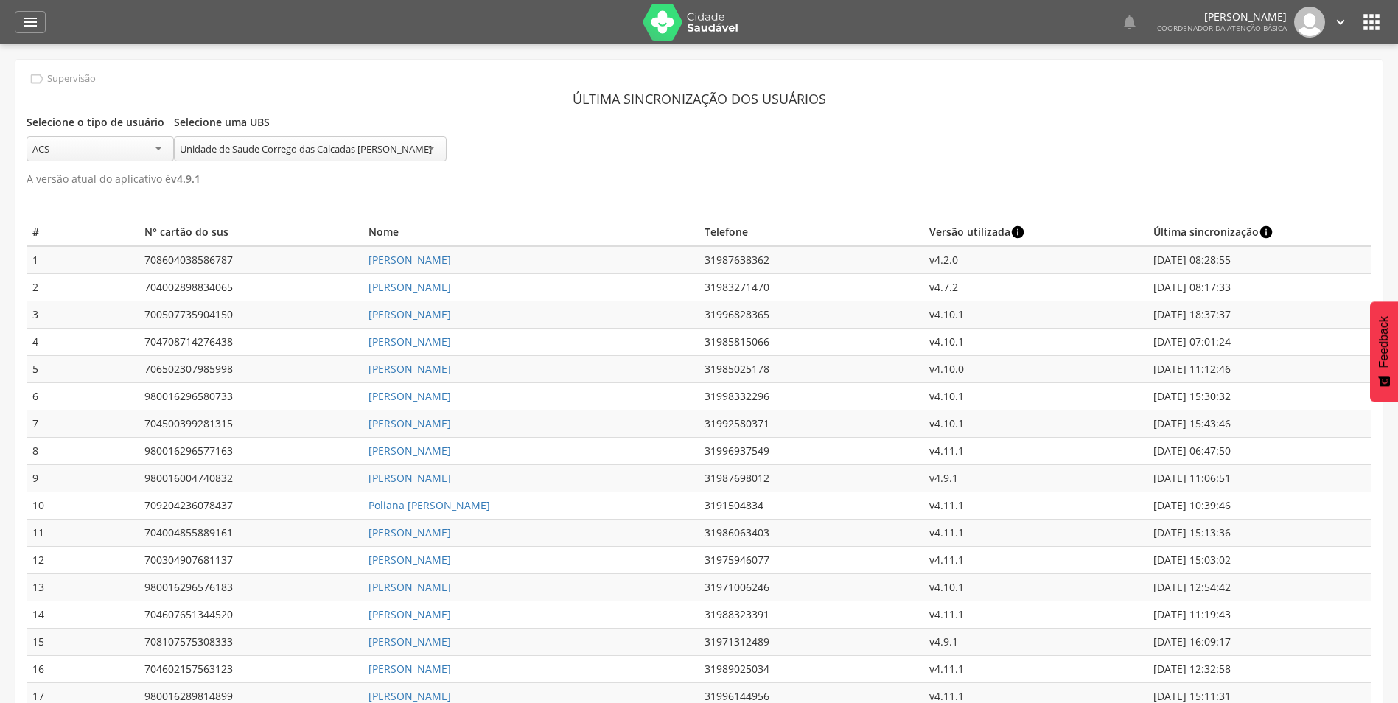
click at [158, 153] on div "ACS" at bounding box center [100, 148] width 147 height 25
click at [158, 153] on div "ACS" at bounding box center [100, 149] width 147 height 27
click at [293, 145] on div "Unidade de Saude Corrego das Calcadas [PERSON_NAME]" at bounding box center [306, 148] width 252 height 13
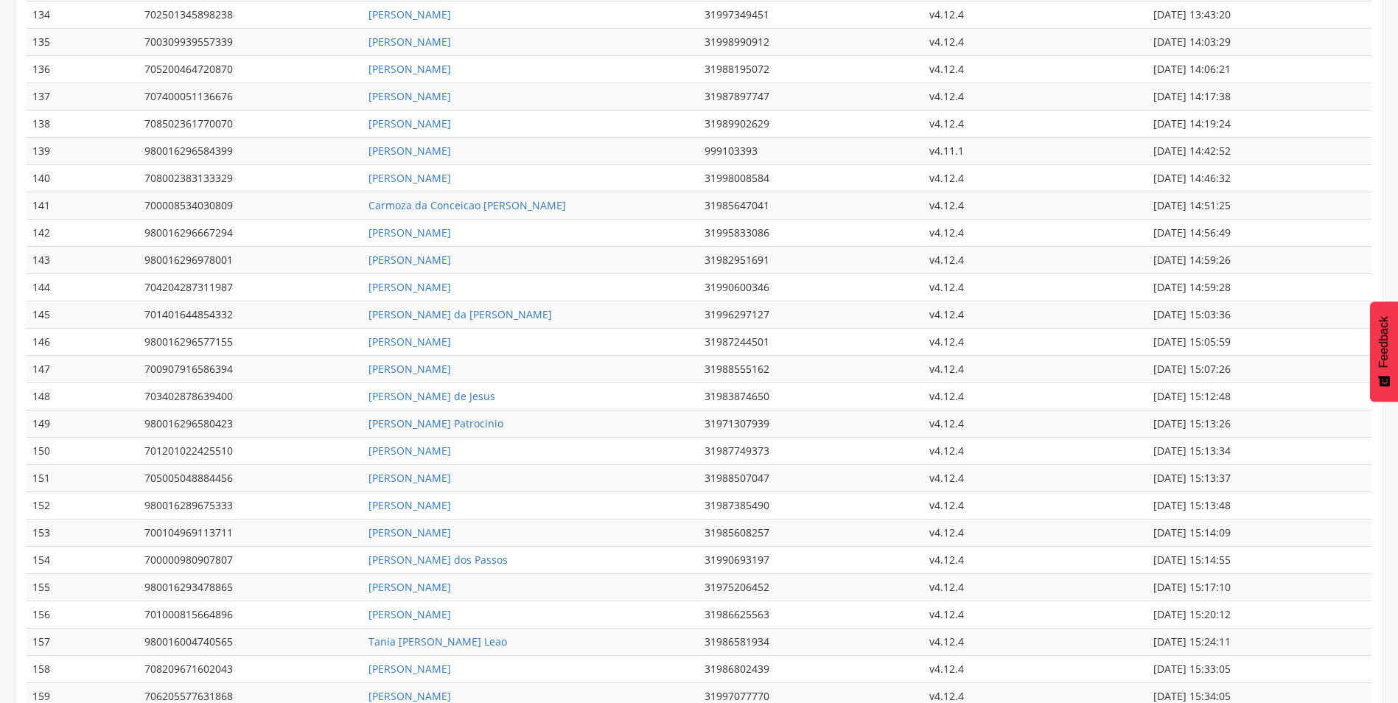
scroll to position [3907, 0]
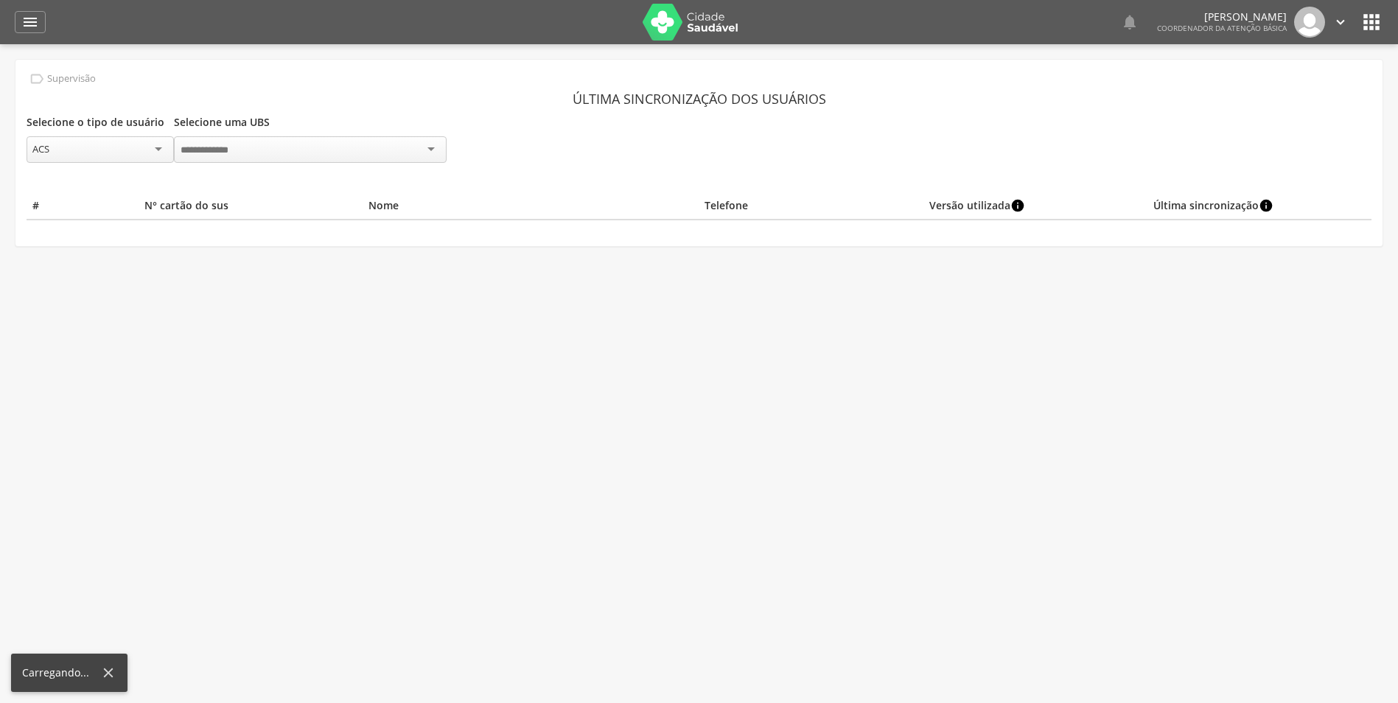
scroll to position [44, 0]
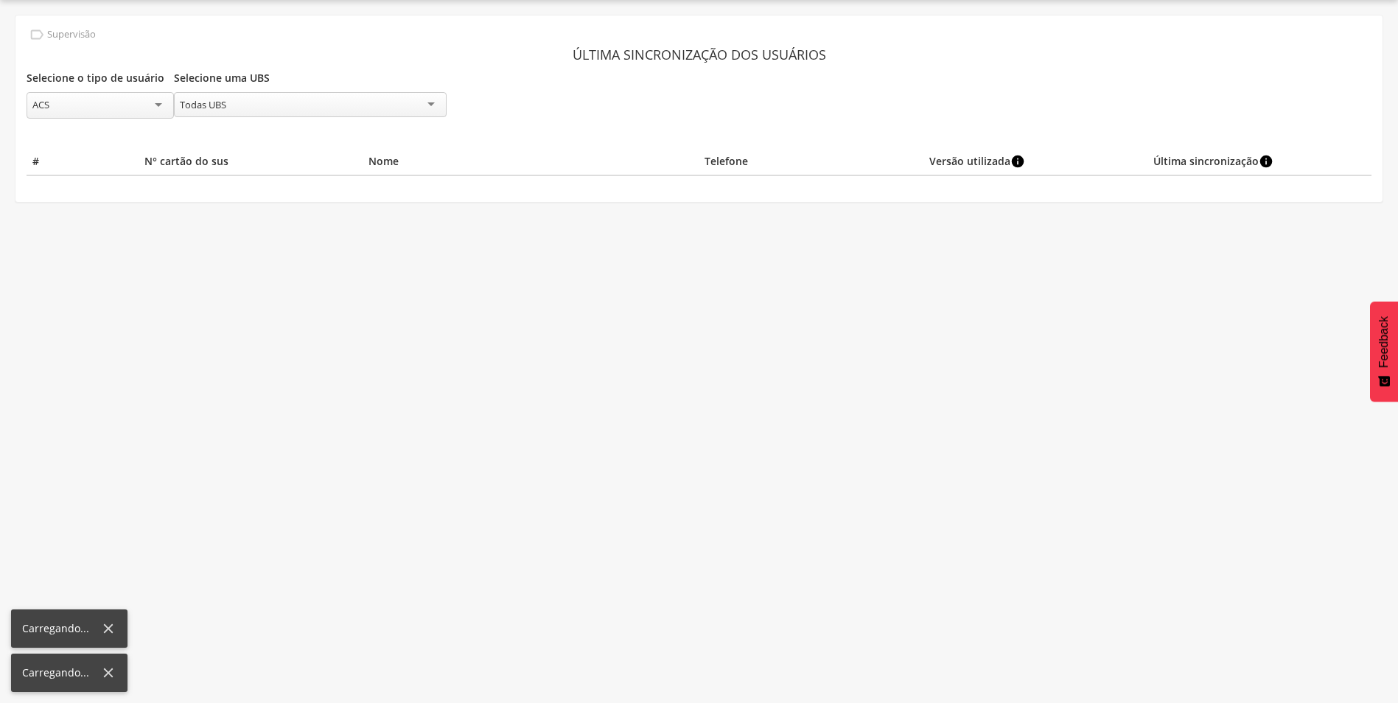
click at [431, 99] on div "Todas UBS" at bounding box center [310, 104] width 273 height 25
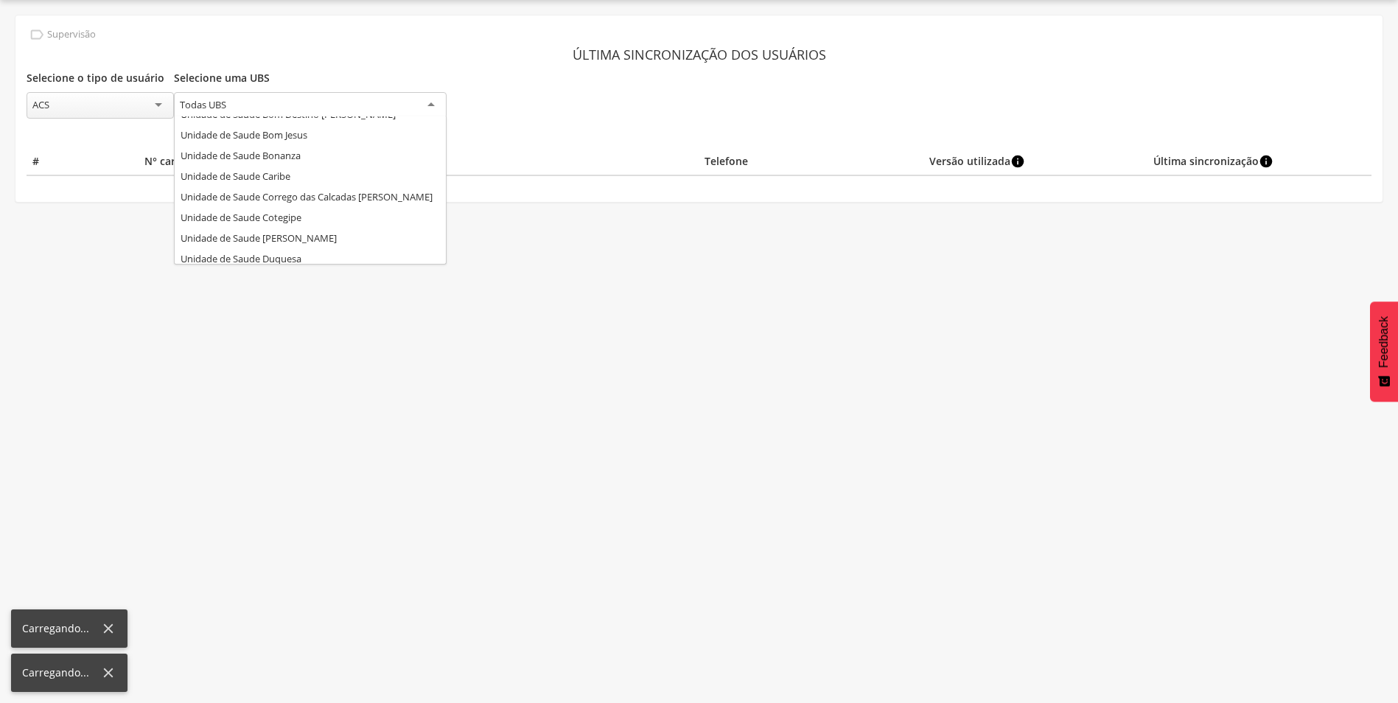
scroll to position [147, 0]
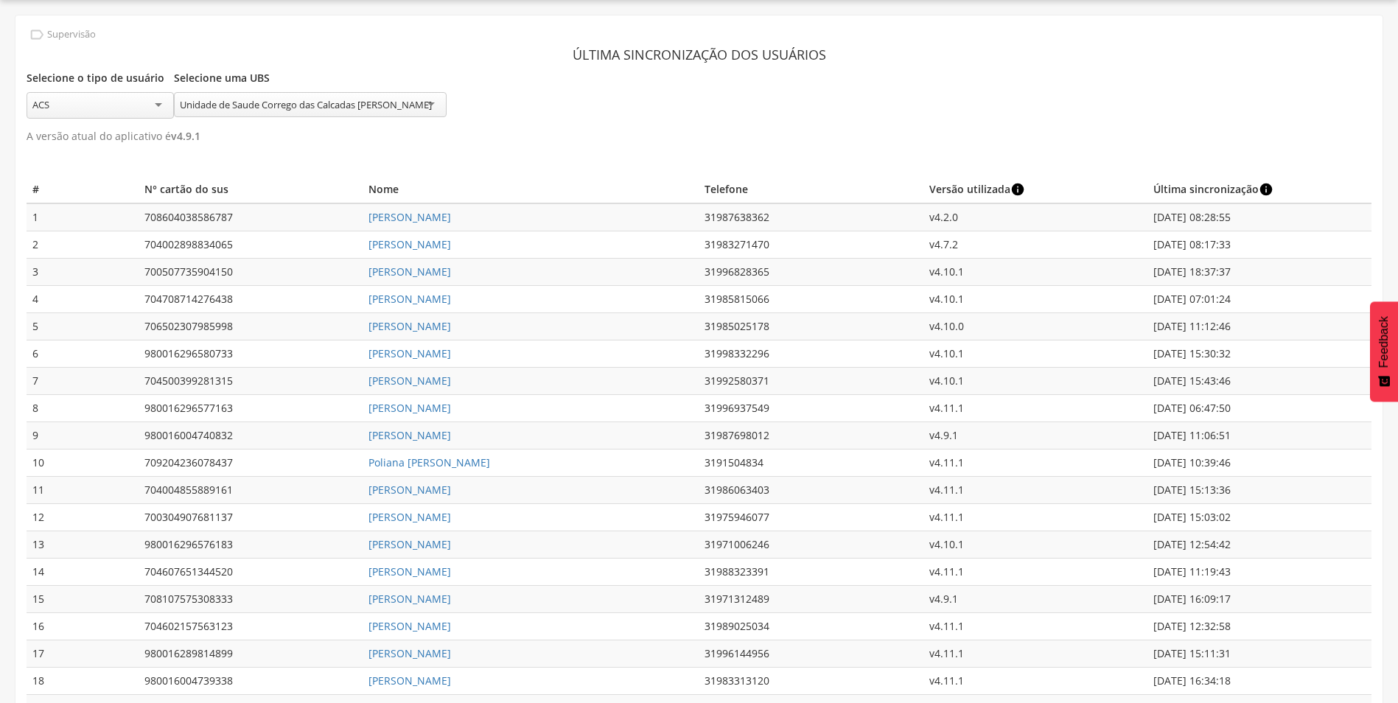
click at [311, 111] on div "Unidade de Saude Corrego das Calcadas [PERSON_NAME]" at bounding box center [306, 104] width 252 height 13
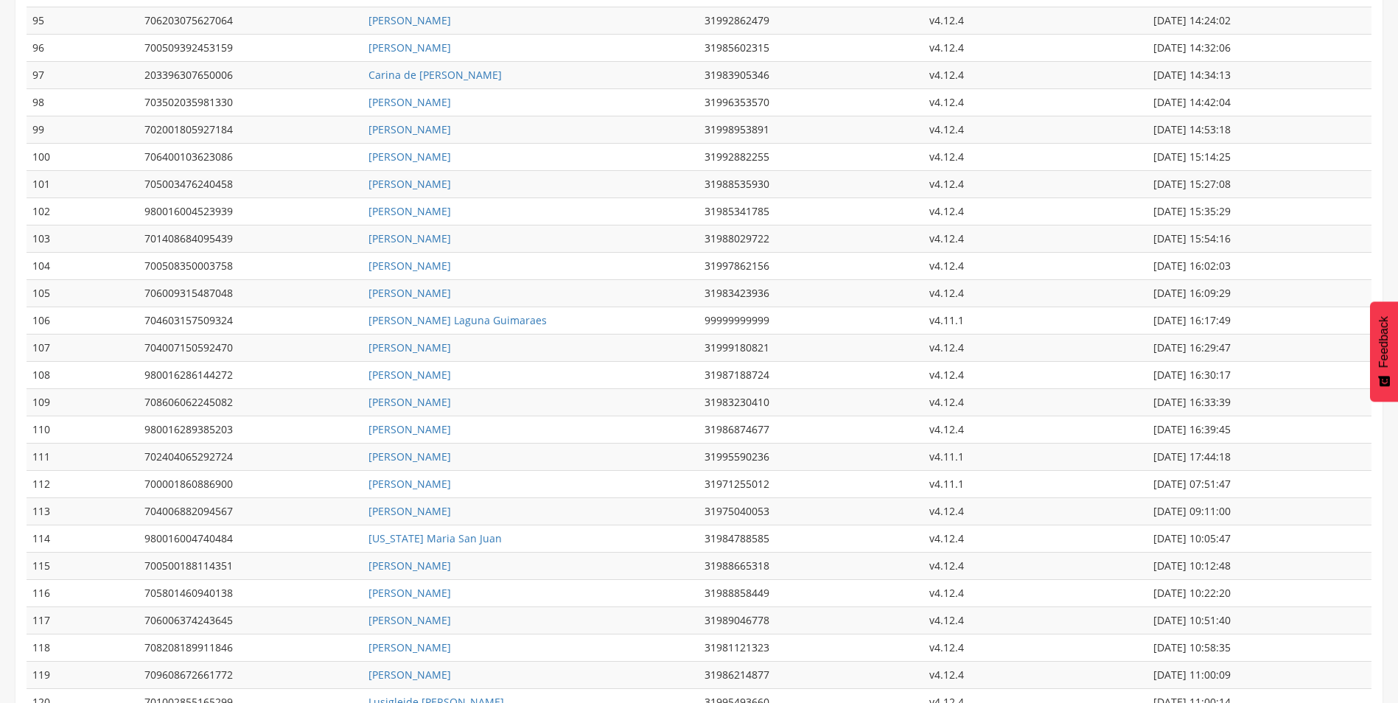
scroll to position [2772, 0]
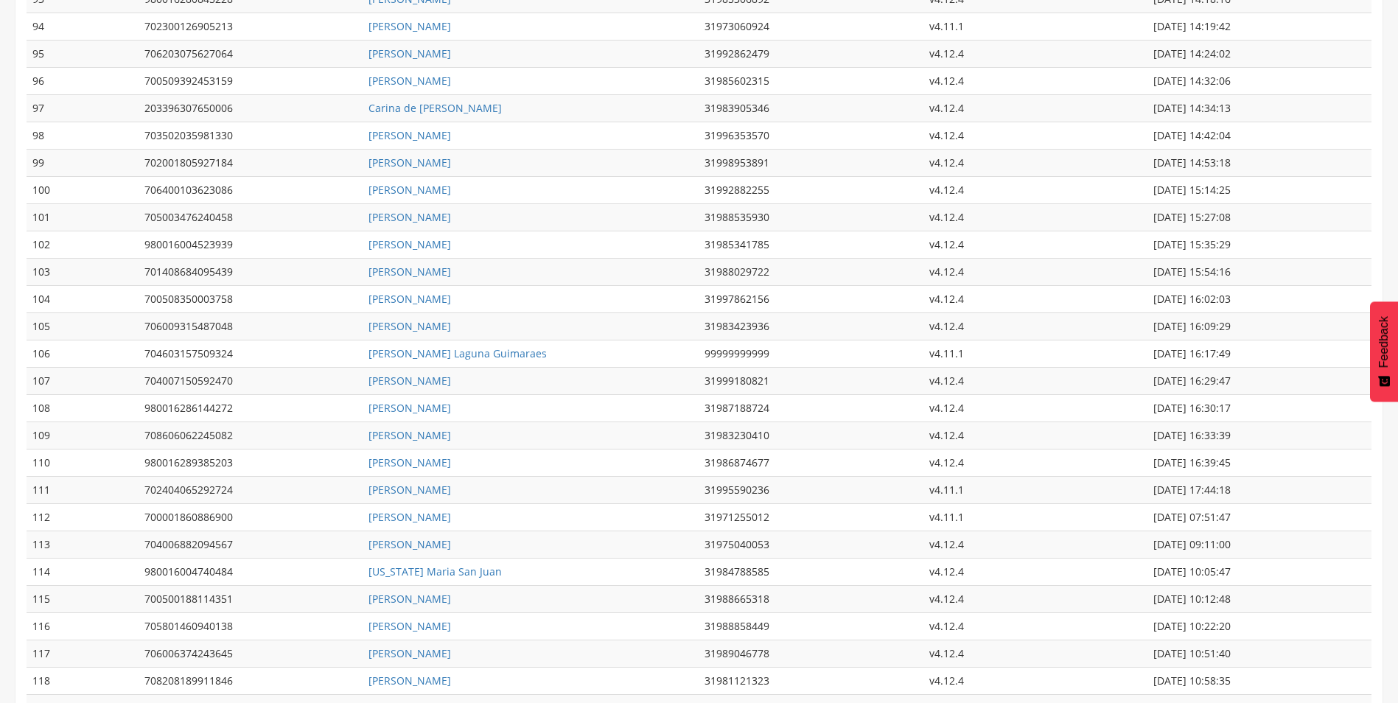
drag, startPoint x: 1159, startPoint y: 200, endPoint x: 1267, endPoint y: 190, distance: 108.1
click at [1267, 190] on td "[DATE] 15:14:25" at bounding box center [1260, 190] width 224 height 27
click at [1303, 95] on td "[DATE] 14:32:06" at bounding box center [1260, 81] width 224 height 27
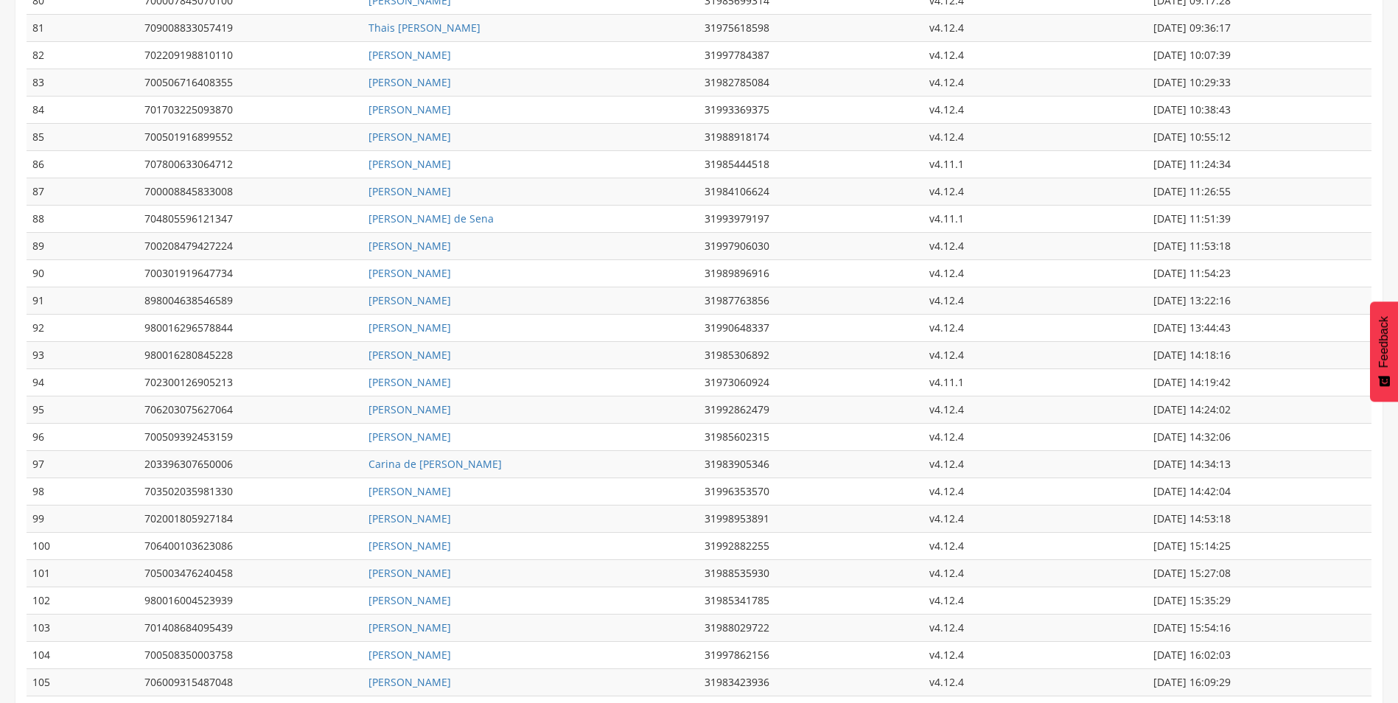
scroll to position [2403, 0]
